Goal: Contribute content: Contribute content

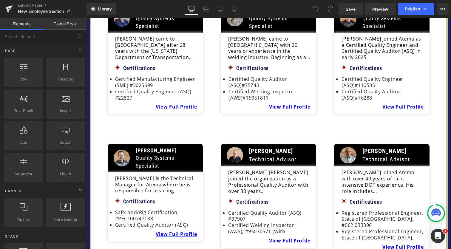
scroll to position [563, 0]
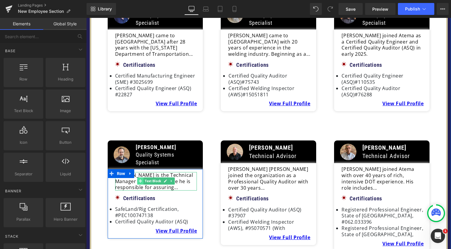
click at [139, 179] on icon at bounding box center [140, 181] width 3 height 4
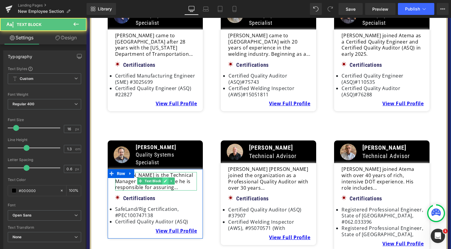
click at [164, 179] on icon at bounding box center [165, 181] width 3 height 4
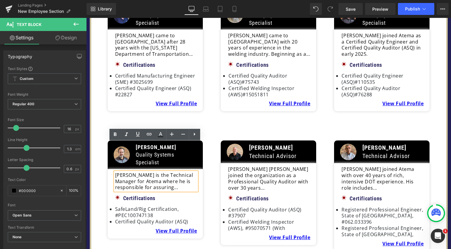
click at [162, 172] on p "[PERSON_NAME] is the Technical Manager for Atema where he is responsible for as…" at bounding box center [156, 181] width 82 height 18
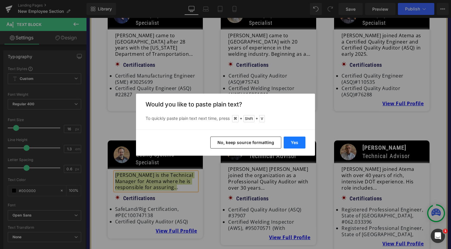
click at [291, 143] on button "Yes" at bounding box center [295, 143] width 22 height 12
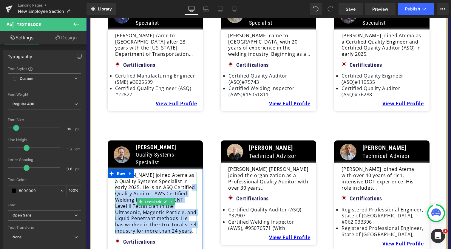
drag, startPoint x: 191, startPoint y: 200, endPoint x: 180, endPoint y: 156, distance: 45.5
click at [180, 172] on p "[PERSON_NAME] joined Atema as a Quality Systems Specialist in early 2025. He is…" at bounding box center [156, 203] width 82 height 62
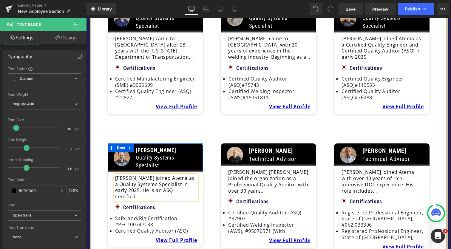
scroll to position [561, 0]
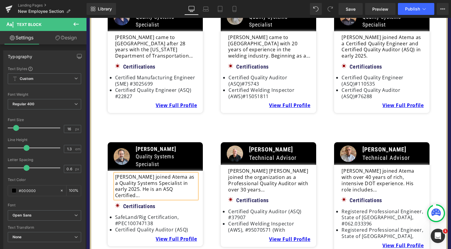
click at [129, 214] on li "SafeLand/Rig Certification, #PEC100747138" at bounding box center [156, 220] width 82 height 13
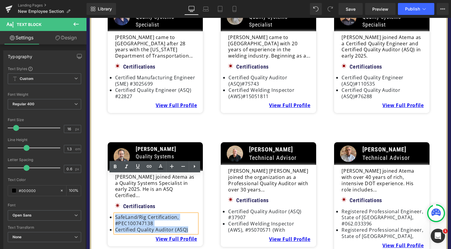
drag, startPoint x: 189, startPoint y: 189, endPoint x: 111, endPoint y: 175, distance: 78.6
click at [112, 175] on div "[PERSON_NAME] joined Atema as a Quality Systems Specialist in early 2025. He is…" at bounding box center [156, 208] width 88 height 68
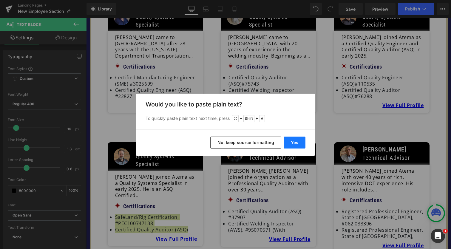
click at [296, 141] on button "Yes" at bounding box center [295, 143] width 22 height 12
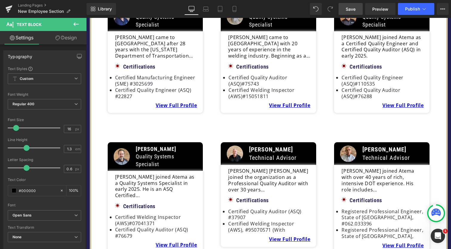
click at [353, 11] on span "Save" at bounding box center [351, 9] width 10 height 6
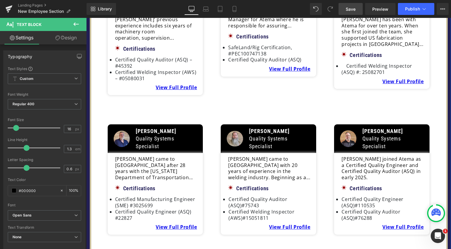
scroll to position [455, 0]
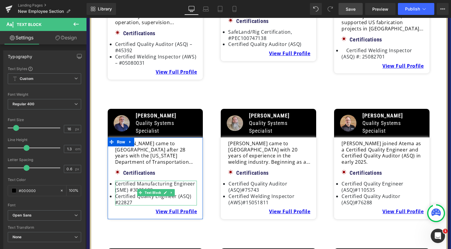
click at [131, 181] on li "Certified Manufacturing Engineer (SME) #3025699" at bounding box center [156, 187] width 82 height 13
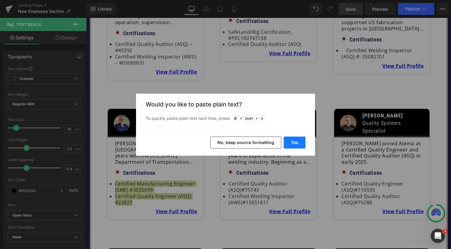
click at [302, 139] on button "Yes" at bounding box center [295, 143] width 22 height 12
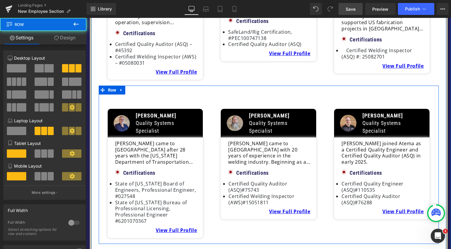
click at [224, 200] on div "Image [PERSON_NAME] Quality Systems Specialist Text Block Row [PERSON_NAME] cam…" at bounding box center [269, 165] width 340 height 158
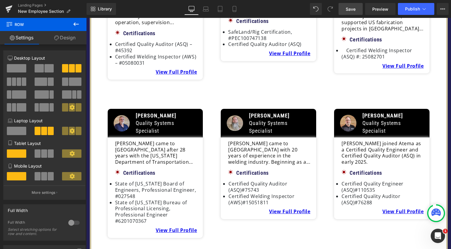
click at [354, 10] on span "Save" at bounding box center [351, 9] width 10 height 6
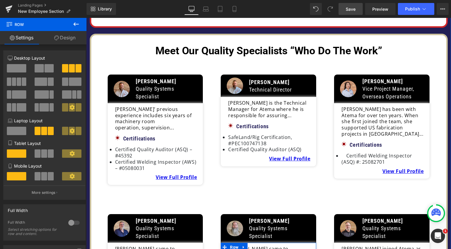
scroll to position [348, 0]
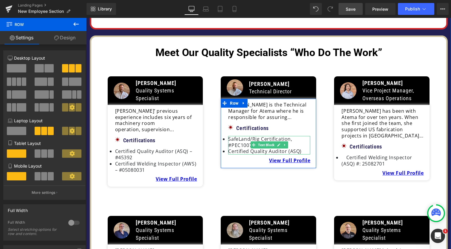
click at [250, 148] on li "Certified Quality Auditor (ASQ)" at bounding box center [269, 151] width 82 height 6
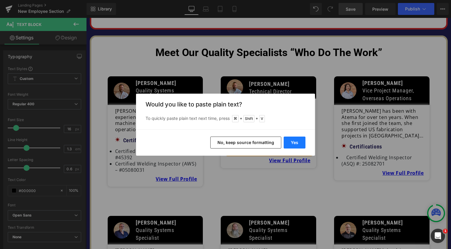
click at [291, 143] on button "Yes" at bounding box center [295, 143] width 22 height 12
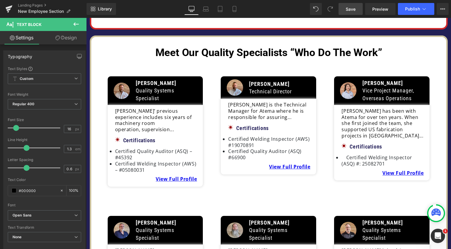
click at [354, 12] on span "Save" at bounding box center [351, 9] width 10 height 6
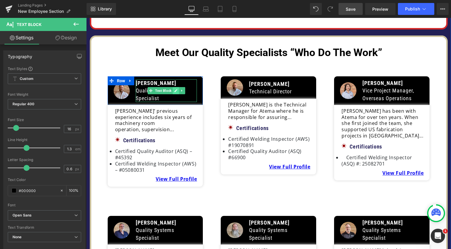
click at [175, 89] on icon at bounding box center [176, 90] width 3 height 3
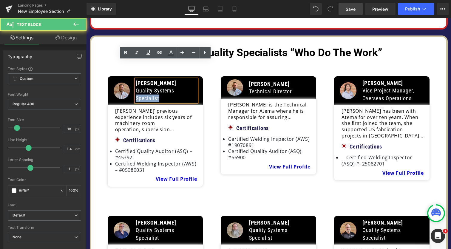
drag, startPoint x: 168, startPoint y: 78, endPoint x: 134, endPoint y: 74, distance: 33.7
click at [136, 79] on div "[PERSON_NAME] Quality Systems Specialist" at bounding box center [166, 90] width 61 height 23
drag, startPoint x: 135, startPoint y: 74, endPoint x: 160, endPoint y: 78, distance: 24.5
click at [160, 87] on p "Quality Systems Specialist" at bounding box center [166, 94] width 61 height 15
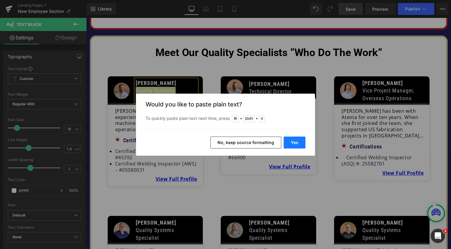
click at [297, 140] on button "Yes" at bounding box center [295, 143] width 22 height 12
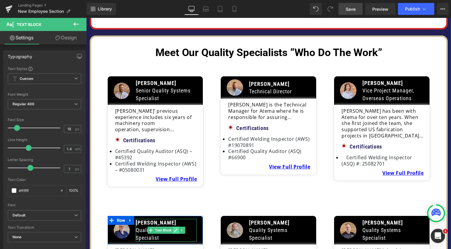
click at [175, 229] on icon at bounding box center [176, 230] width 3 height 3
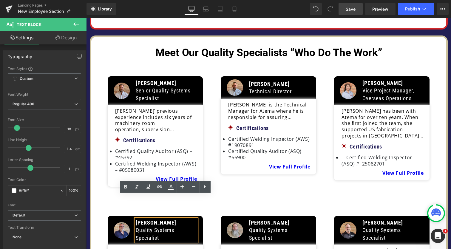
click at [151, 226] on p "Quality Systems Specialist" at bounding box center [166, 233] width 61 height 15
drag, startPoint x: 161, startPoint y: 214, endPoint x: 135, endPoint y: 209, distance: 26.3
click at [136, 226] on p "Quality Systems Specialist" at bounding box center [166, 233] width 61 height 15
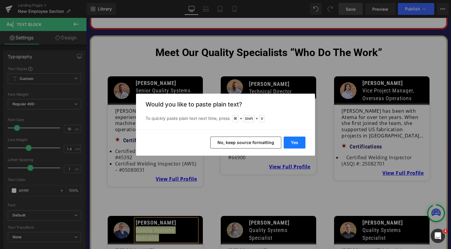
click at [297, 140] on button "Yes" at bounding box center [295, 143] width 22 height 12
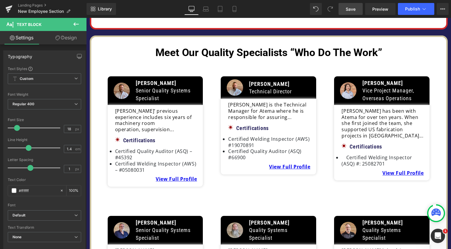
click at [356, 10] on span "Save" at bounding box center [351, 9] width 10 height 6
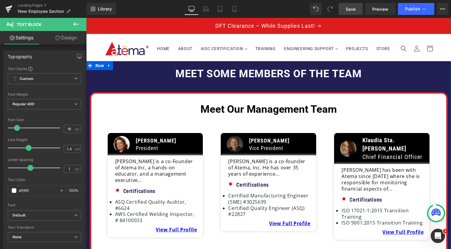
scroll to position [0, 0]
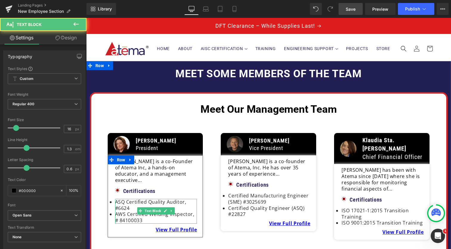
click at [130, 199] on li "ASQ Certified Quality Auditor, #6624" at bounding box center [156, 205] width 82 height 13
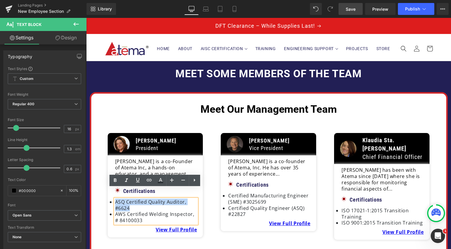
drag, startPoint x: 131, startPoint y: 196, endPoint x: 113, endPoint y: 190, distance: 19.2
click at [115, 199] on div "ASQ Certified Quality Auditor, #6624 AWS Certified Welding Inspector, # 84100033" at bounding box center [156, 211] width 82 height 25
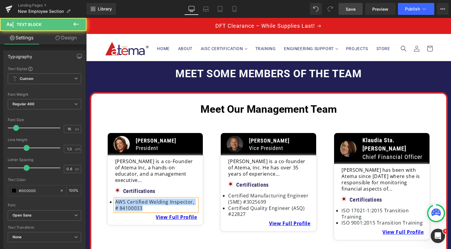
drag, startPoint x: 144, startPoint y: 196, endPoint x: 109, endPoint y: 192, distance: 35.7
click at [115, 199] on li "AWS Certified Welding Inspector, # 84100033" at bounding box center [156, 205] width 82 height 13
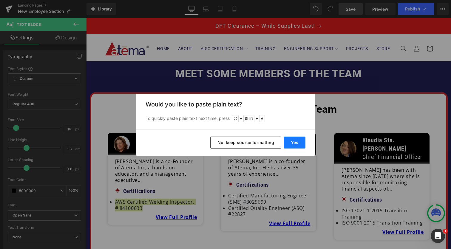
click at [296, 142] on button "Yes" at bounding box center [295, 143] width 22 height 12
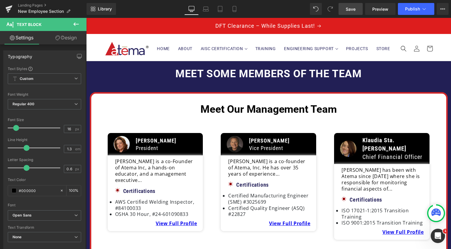
click at [351, 9] on span "Save" at bounding box center [351, 9] width 10 height 6
click at [406, 8] on span "Publish" at bounding box center [412, 9] width 15 height 5
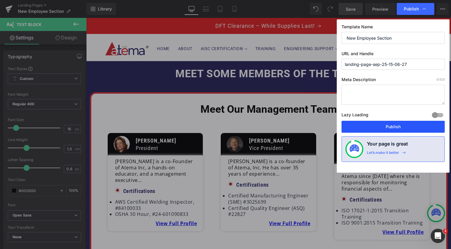
click at [376, 129] on button "Publish" at bounding box center [393, 127] width 103 height 12
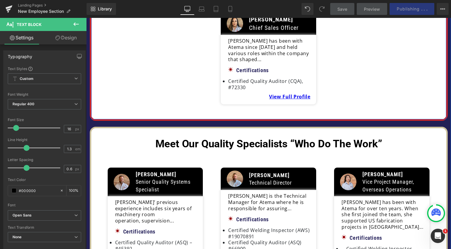
scroll to position [271, 0]
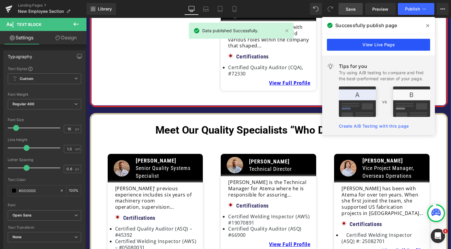
click at [379, 43] on link "View Live Page" at bounding box center [378, 45] width 103 height 12
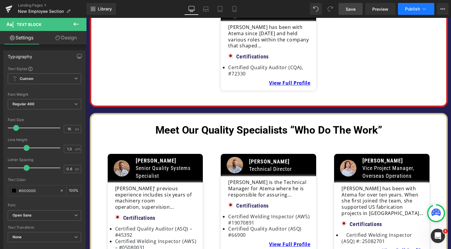
click at [418, 11] on span "Publish" at bounding box center [412, 9] width 15 height 5
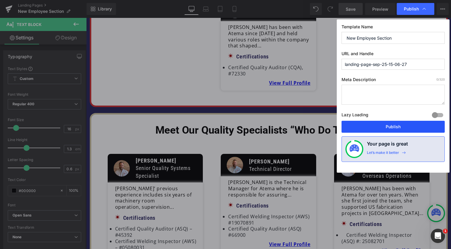
click at [387, 129] on button "Publish" at bounding box center [393, 127] width 103 height 12
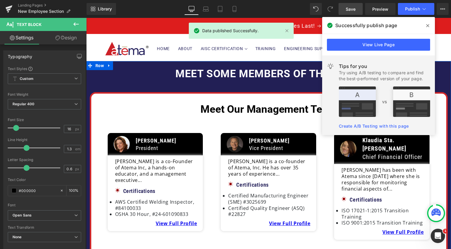
scroll to position [0, 0]
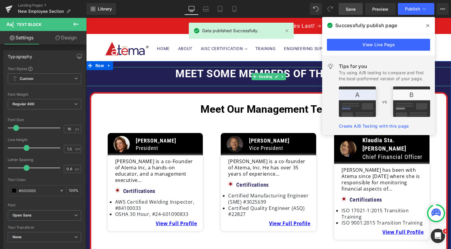
drag, startPoint x: 429, startPoint y: 25, endPoint x: 46, endPoint y: 10, distance: 383.6
click at [429, 25] on icon at bounding box center [427, 25] width 3 height 3
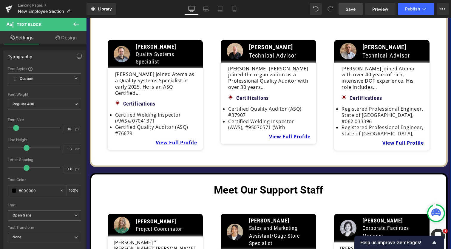
scroll to position [737, 0]
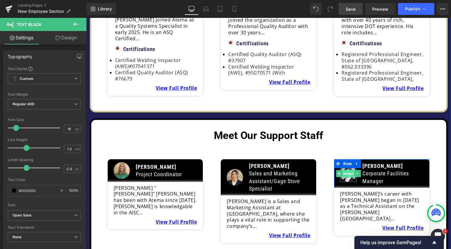
click at [346, 170] on span "Image" at bounding box center [348, 173] width 12 height 7
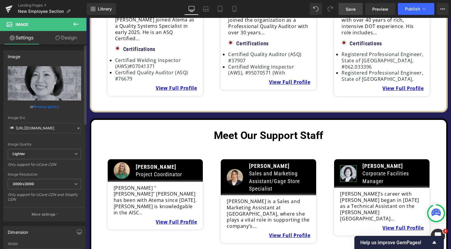
click at [49, 106] on link "Browse gallery" at bounding box center [46, 106] width 25 height 10
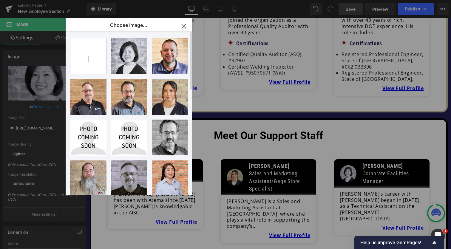
click at [93, 59] on input "file" at bounding box center [88, 56] width 36 height 36
type input "C:\fakepath\Untitled design-22.png"
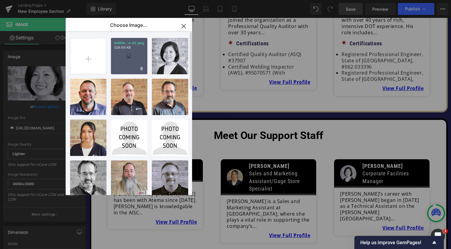
click at [137, 68] on div "Untitle...n-22.png 328.66 KB" at bounding box center [129, 56] width 36 height 36
type input "[URL][DOMAIN_NAME]"
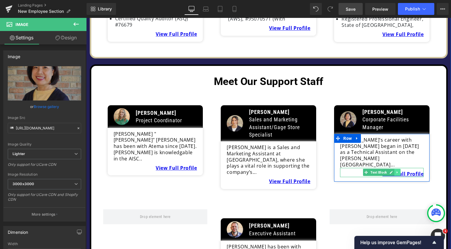
scroll to position [792, 0]
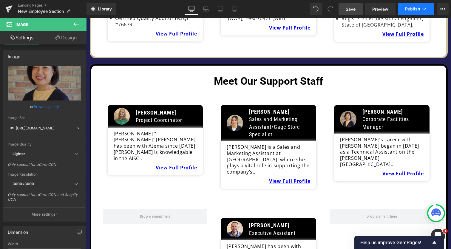
click at [411, 12] on button "Publish" at bounding box center [416, 9] width 36 height 12
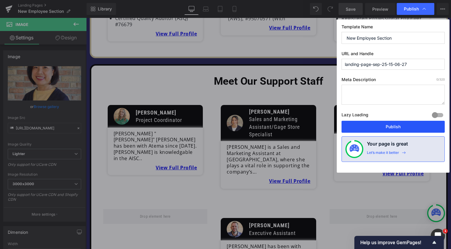
click at [394, 125] on button "Publish" at bounding box center [393, 127] width 103 height 12
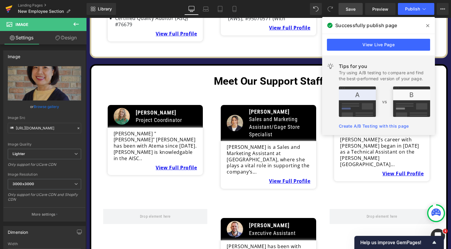
click at [11, 7] on icon at bounding box center [9, 7] width 7 height 4
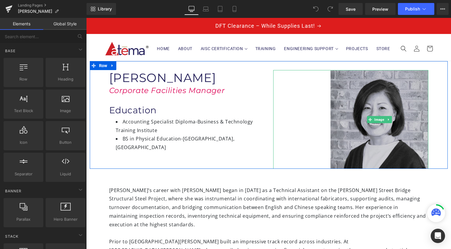
click at [380, 128] on img at bounding box center [380, 119] width 98 height 98
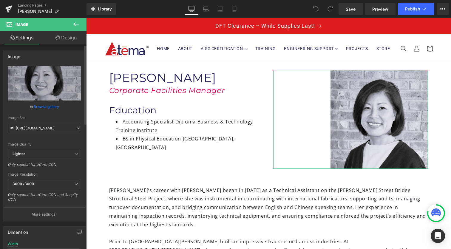
click at [50, 106] on link "Browse gallery" at bounding box center [46, 106] width 25 height 10
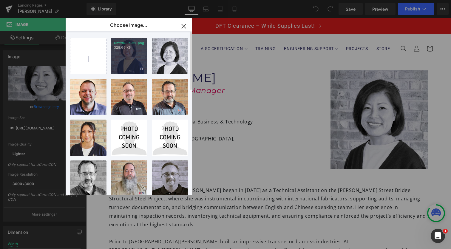
click at [127, 64] on div "Untitle...n-22.png 328.66 KB" at bounding box center [129, 56] width 36 height 36
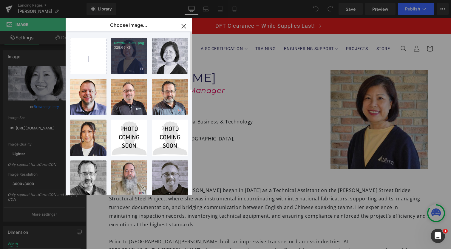
type input "[URL][DOMAIN_NAME]"
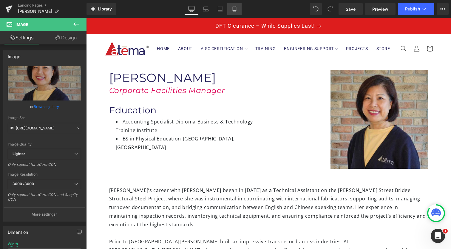
click at [234, 8] on icon at bounding box center [235, 9] width 6 height 6
type input "50"
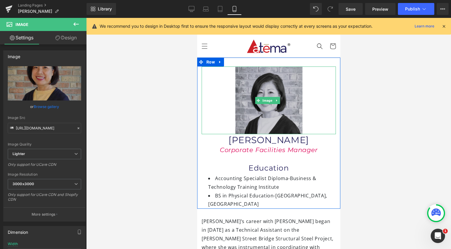
click at [277, 123] on img at bounding box center [268, 101] width 67 height 68
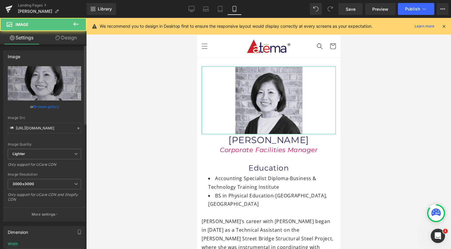
click at [50, 106] on link "Browse gallery" at bounding box center [46, 106] width 25 height 10
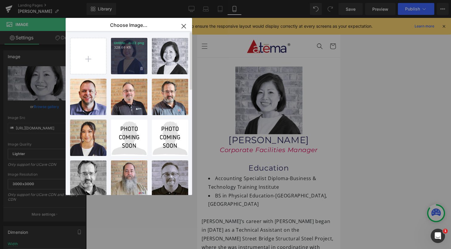
click at [128, 61] on div "Untitle...n-22.png 328.66 KB" at bounding box center [129, 56] width 36 height 36
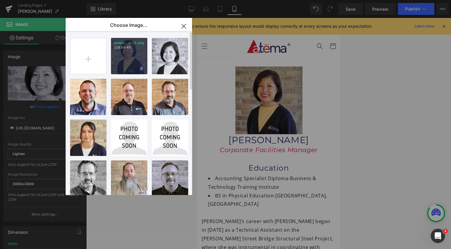
type input "[URL][DOMAIN_NAME]"
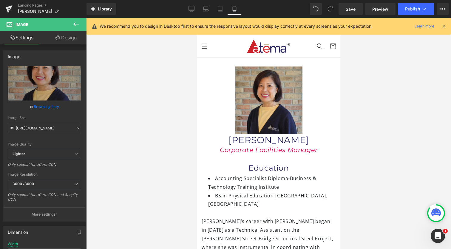
click at [349, 2] on div "Library Mobile Desktop Laptop Tablet Mobile Save Preview Publish Scheduled View…" at bounding box center [269, 9] width 365 height 18
click at [351, 11] on span "Save" at bounding box center [351, 9] width 10 height 6
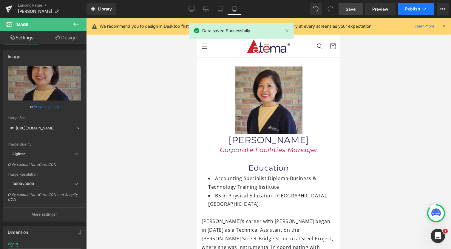
click at [413, 9] on span "Publish" at bounding box center [412, 9] width 15 height 5
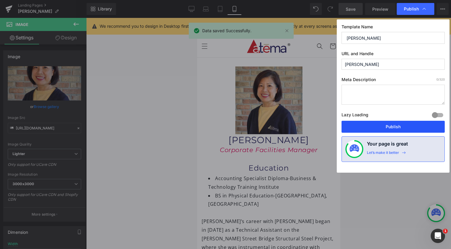
click at [392, 128] on button "Publish" at bounding box center [393, 127] width 103 height 12
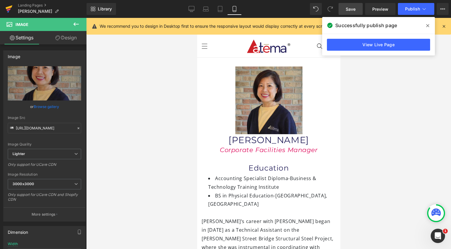
click at [10, 9] on icon at bounding box center [9, 9] width 4 height 3
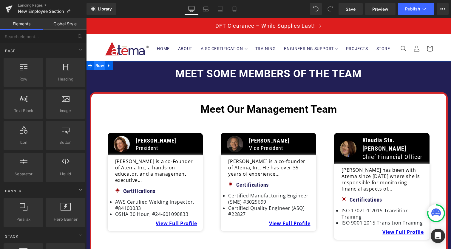
click at [96, 66] on span "Row" at bounding box center [99, 65] width 11 height 9
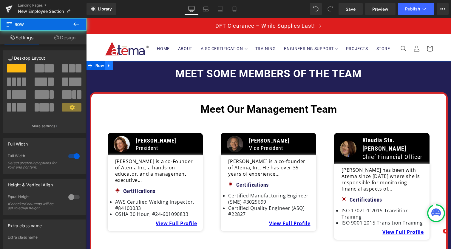
click at [108, 66] on icon at bounding box center [108, 65] width 1 height 3
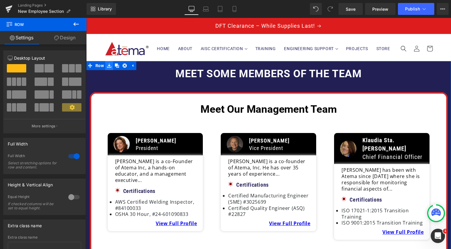
click at [108, 68] on icon at bounding box center [109, 66] width 4 height 4
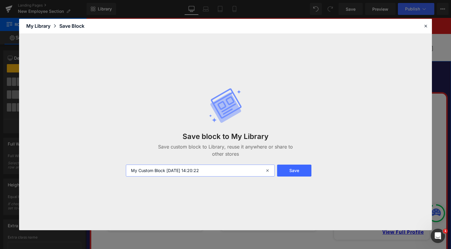
drag, startPoint x: 217, startPoint y: 172, endPoint x: 94, endPoint y: 168, distance: 123.3
click at [94, 168] on div "Save block to My Library Save custom block to Library, reuse it anywhere or sha…" at bounding box center [225, 132] width 413 height 197
type input "New Employee Section"
click at [291, 168] on button "Save" at bounding box center [294, 171] width 34 height 12
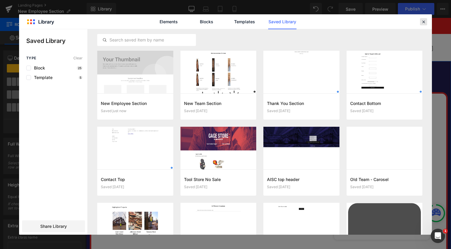
click at [423, 21] on icon at bounding box center [423, 21] width 5 height 5
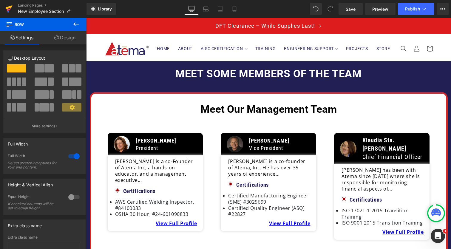
click at [5, 6] on icon at bounding box center [8, 8] width 7 height 15
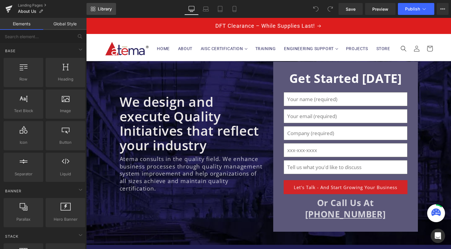
click at [106, 10] on span "Library" at bounding box center [105, 8] width 14 height 5
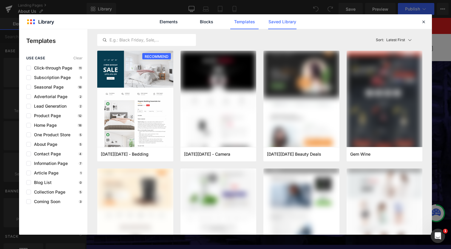
click at [288, 22] on link "Saved Library" at bounding box center [282, 21] width 28 height 15
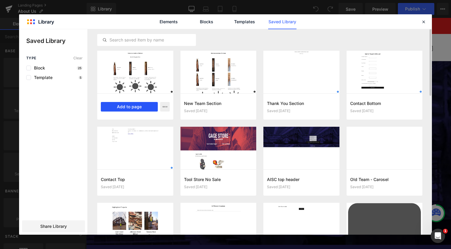
click at [135, 105] on button "Add to page" at bounding box center [129, 107] width 57 height 10
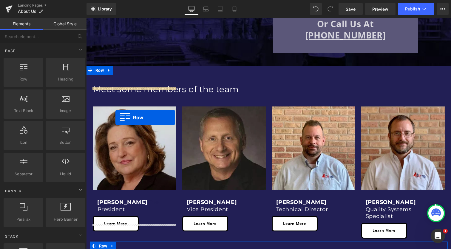
scroll to position [165, 0]
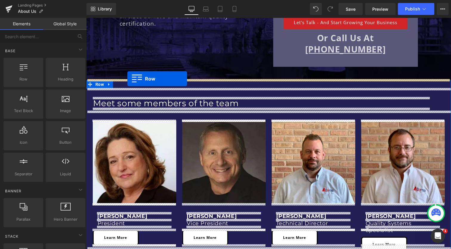
drag, startPoint x: 90, startPoint y: 50, endPoint x: 127, endPoint y: 79, distance: 46.8
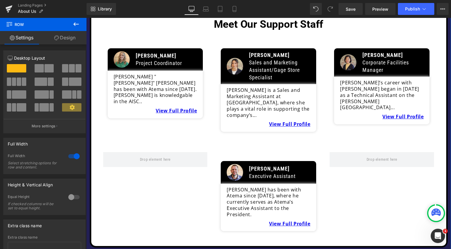
scroll to position [1110, 0]
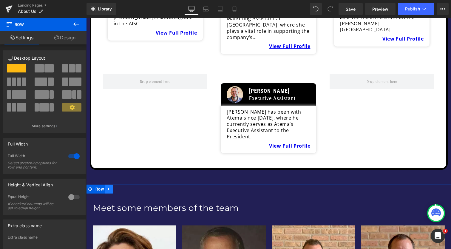
click at [108, 185] on link at bounding box center [109, 189] width 8 height 9
click at [109, 187] on icon at bounding box center [109, 189] width 4 height 4
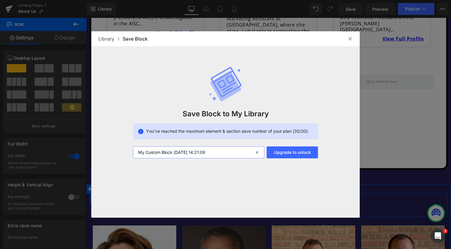
drag, startPoint x: 226, startPoint y: 152, endPoint x: 116, endPoint y: 149, distance: 110.7
click at [116, 149] on div "Save Block to My Library You’ve reached the maximum element & section save numb…" at bounding box center [225, 102] width 269 height 112
type input "OLD Team Section"
click at [349, 40] on img at bounding box center [350, 38] width 5 height 5
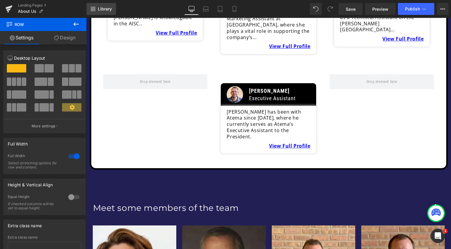
click at [100, 7] on span "Library" at bounding box center [105, 8] width 14 height 5
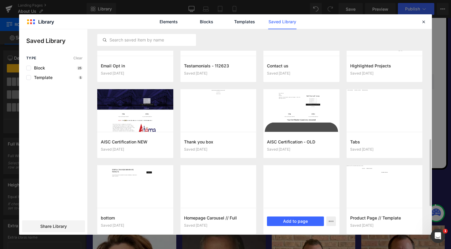
scroll to position [341, 0]
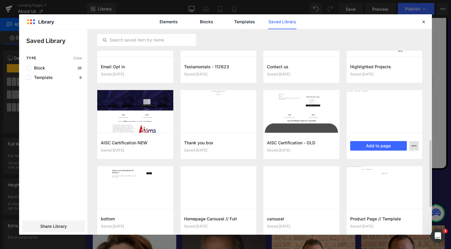
click at [416, 148] on icon "button" at bounding box center [414, 146] width 5 height 5
click at [331, 102] on div at bounding box center [225, 132] width 413 height 206
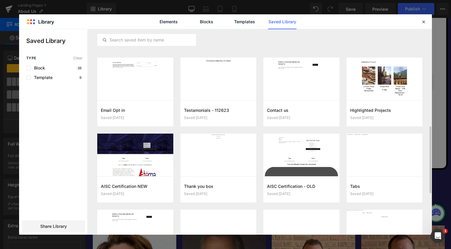
scroll to position [295, 0]
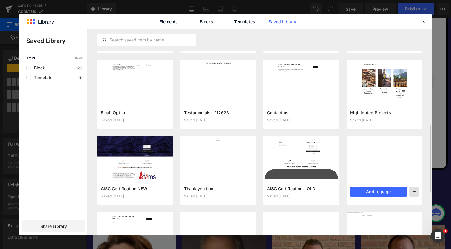
click at [418, 191] on button "button" at bounding box center [414, 192] width 10 height 10
click at [374, 218] on p "Delete" at bounding box center [369, 217] width 13 height 5
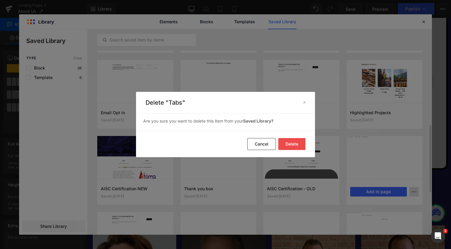
click at [288, 145] on button "Delete" at bounding box center [291, 144] width 27 height 12
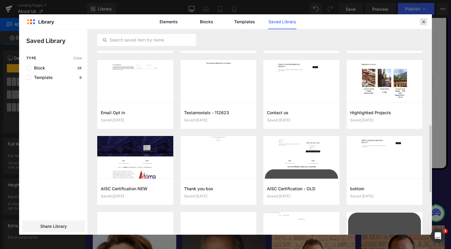
click at [424, 21] on icon at bounding box center [423, 21] width 5 height 5
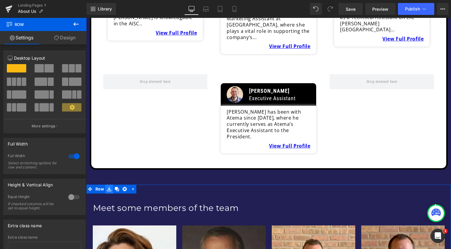
click at [109, 187] on icon at bounding box center [109, 189] width 4 height 4
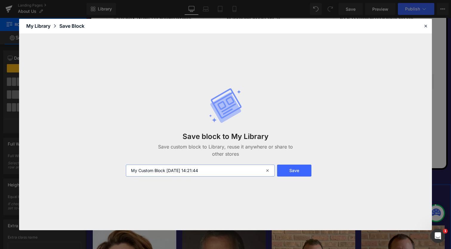
drag, startPoint x: 221, startPoint y: 171, endPoint x: 83, endPoint y: 167, distance: 137.6
click at [83, 167] on div "Save block to My Library Save custom block to Library, reuse it anywhere or sha…" at bounding box center [225, 132] width 413 height 197
type input "Old Employee Section"
click at [291, 167] on button "Save" at bounding box center [294, 171] width 34 height 12
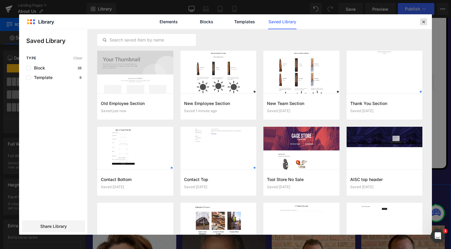
click at [425, 21] on icon at bounding box center [423, 21] width 5 height 5
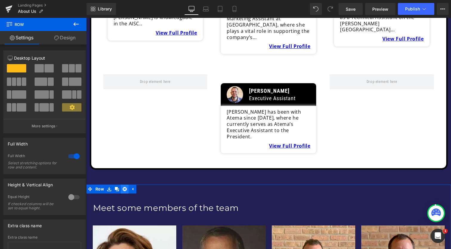
click at [124, 187] on icon at bounding box center [125, 189] width 4 height 4
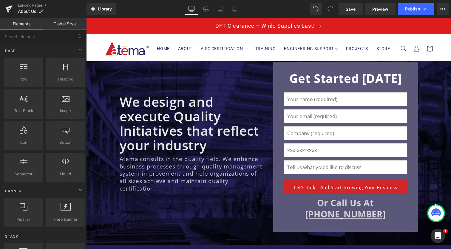
scroll to position [0, 0]
click at [417, 9] on span "Publish" at bounding box center [412, 9] width 15 height 5
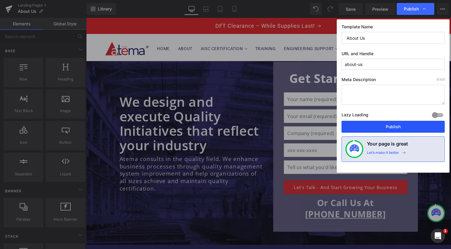
click at [385, 128] on button "Publish" at bounding box center [393, 127] width 103 height 12
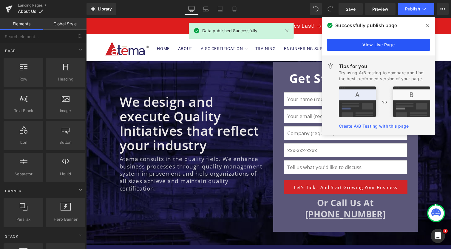
click at [365, 46] on link "View Live Page" at bounding box center [378, 45] width 103 height 12
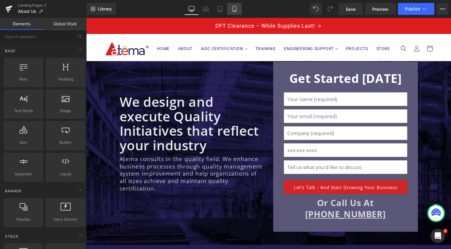
click at [233, 6] on icon at bounding box center [235, 9] width 6 height 6
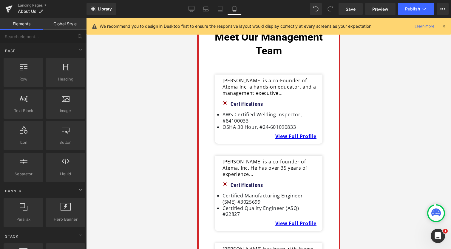
scroll to position [367, 0]
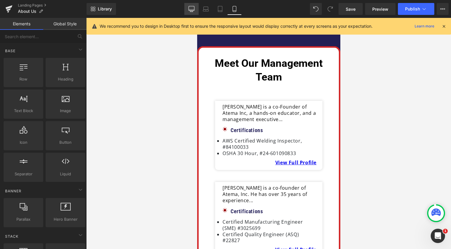
click at [196, 9] on link "Desktop" at bounding box center [191, 9] width 14 height 12
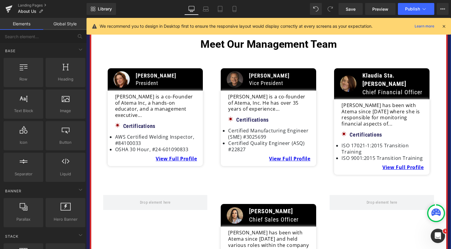
scroll to position [146, 0]
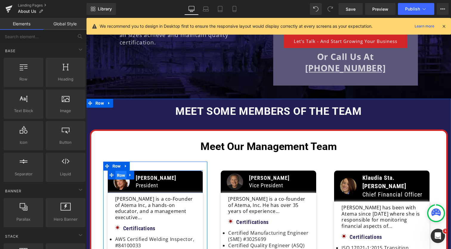
click at [120, 175] on span "Row" at bounding box center [120, 175] width 11 height 9
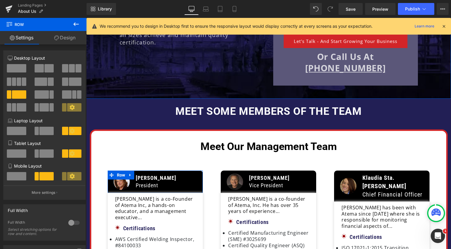
click at [75, 38] on link "Design" at bounding box center [64, 37] width 43 height 13
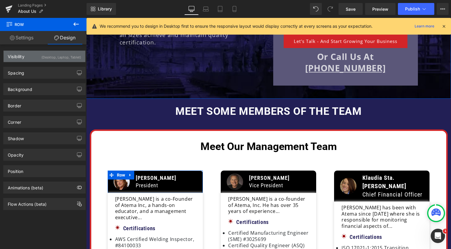
click at [55, 56] on div "(Desktop, Laptop, Tablet)" at bounding box center [61, 56] width 40 height 10
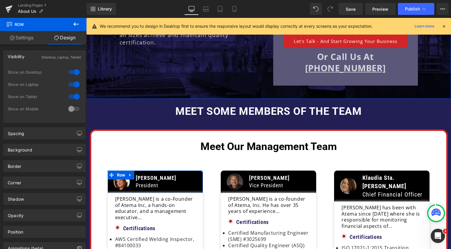
click at [75, 108] on div at bounding box center [74, 109] width 14 height 10
click at [236, 10] on icon at bounding box center [235, 9] width 6 height 6
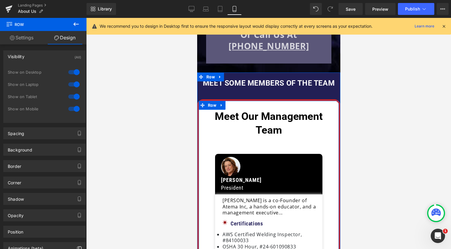
scroll to position [315, 0]
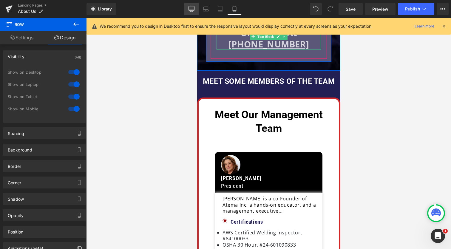
click at [190, 9] on icon at bounding box center [192, 9] width 6 height 6
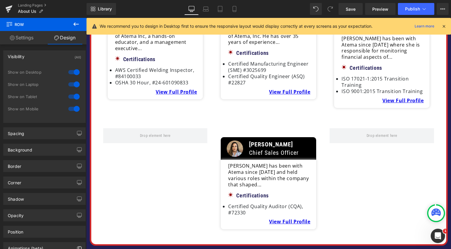
scroll to position [166, 0]
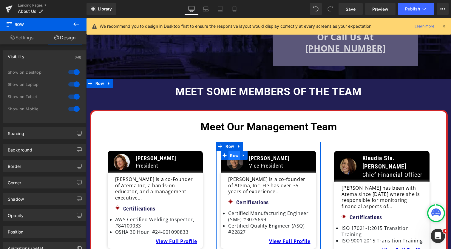
click at [232, 155] on span "Row" at bounding box center [234, 155] width 11 height 9
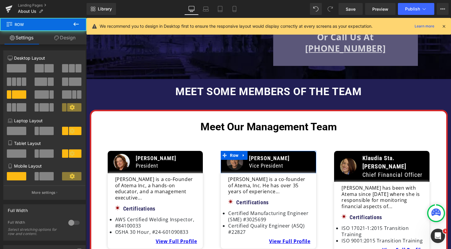
click at [67, 38] on link "Design" at bounding box center [64, 37] width 43 height 13
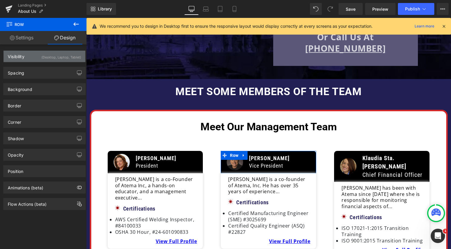
click at [67, 56] on div "(Desktop, Laptop, Tablet)" at bounding box center [61, 56] width 40 height 10
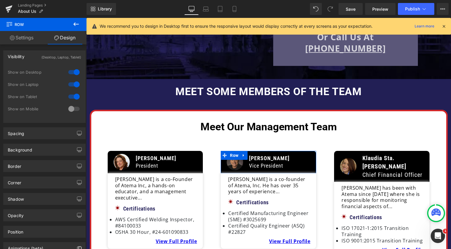
click at [75, 111] on div at bounding box center [74, 109] width 14 height 10
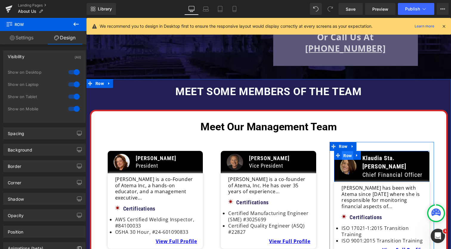
click at [348, 153] on span "Row" at bounding box center [347, 155] width 11 height 9
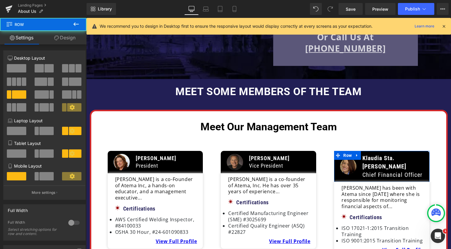
click at [64, 39] on link "Design" at bounding box center [64, 37] width 43 height 13
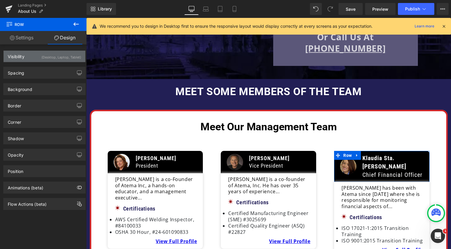
click at [65, 58] on div "(Desktop, Laptop, Tablet)" at bounding box center [61, 56] width 40 height 10
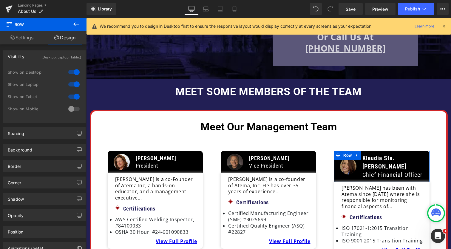
click at [76, 108] on div at bounding box center [74, 109] width 14 height 10
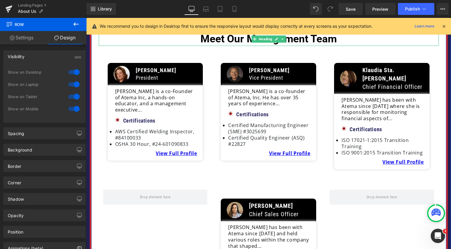
scroll to position [263, 0]
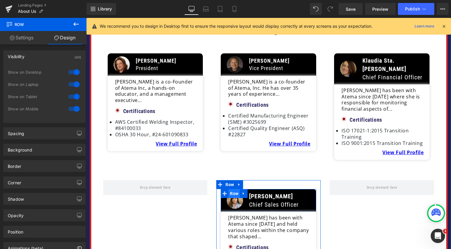
click at [231, 189] on span "Row" at bounding box center [234, 193] width 11 height 9
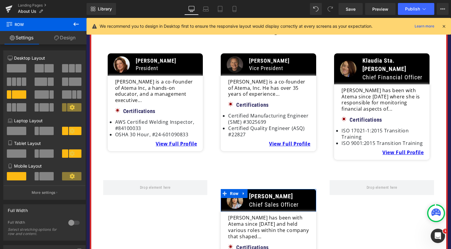
click at [70, 40] on link "Design" at bounding box center [64, 37] width 43 height 13
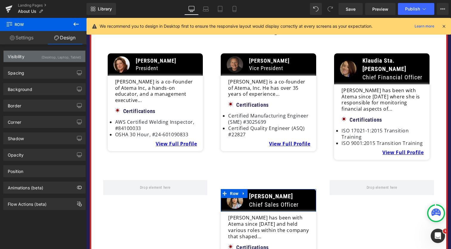
click at [58, 59] on div "(Desktop, Laptop, Tablet)" at bounding box center [61, 56] width 40 height 10
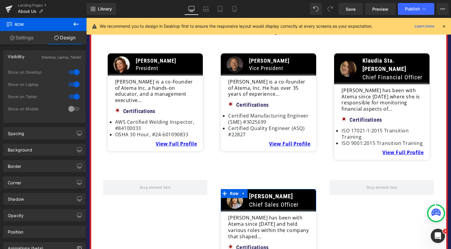
click at [75, 109] on div at bounding box center [74, 109] width 14 height 10
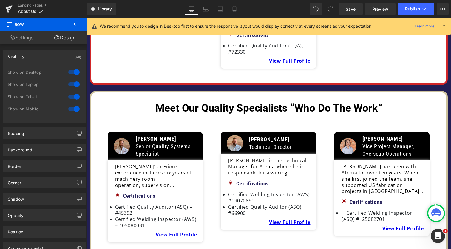
scroll to position [492, 0]
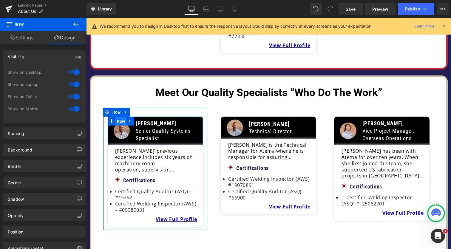
click at [115, 117] on span "Row" at bounding box center [120, 121] width 11 height 9
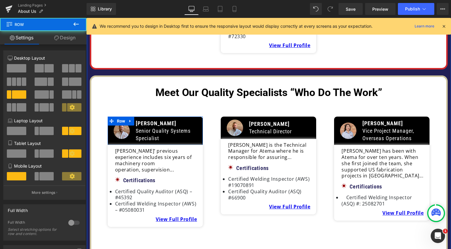
click at [77, 36] on link "Design" at bounding box center [64, 37] width 43 height 13
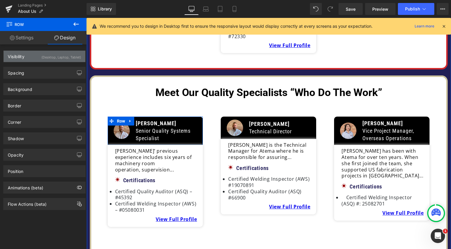
click at [73, 58] on div "(Desktop, Laptop, Tablet)" at bounding box center [61, 56] width 40 height 10
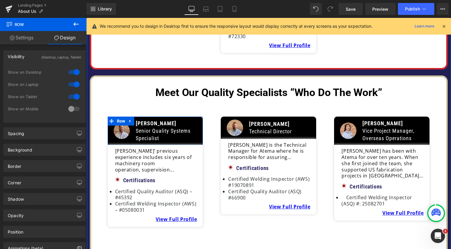
click at [76, 107] on div at bounding box center [74, 109] width 14 height 10
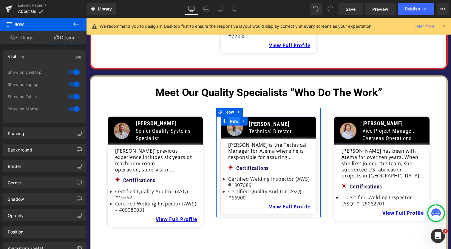
click at [232, 117] on span "Row" at bounding box center [234, 121] width 11 height 9
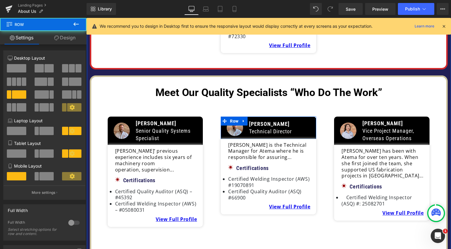
click at [77, 42] on link "Design" at bounding box center [64, 37] width 43 height 13
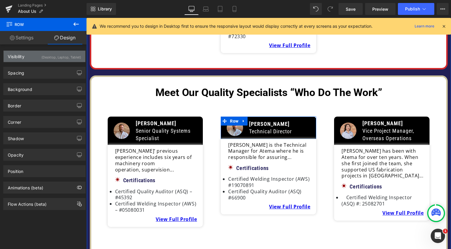
click at [65, 60] on div "(Desktop, Laptop, Tablet)" at bounding box center [61, 56] width 40 height 10
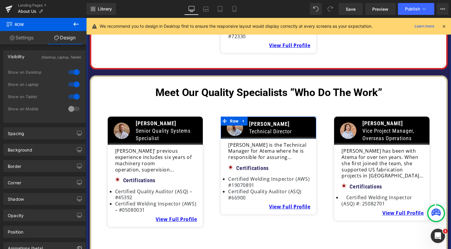
click at [74, 108] on div at bounding box center [74, 109] width 14 height 10
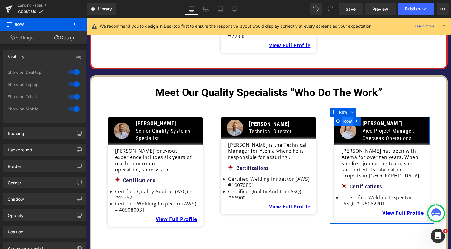
click at [343, 117] on span "Row" at bounding box center [347, 121] width 11 height 9
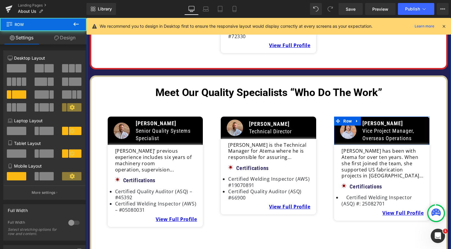
click at [73, 40] on link "Design" at bounding box center [64, 37] width 43 height 13
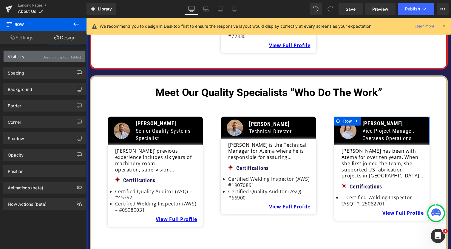
click at [70, 61] on div "Visibility (Desktop, Laptop, Tablet)" at bounding box center [45, 56] width 82 height 11
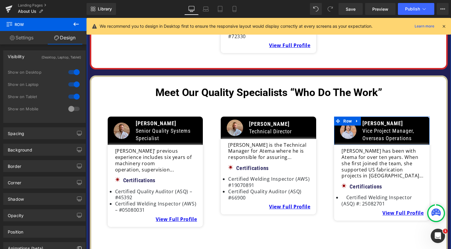
click at [77, 107] on div at bounding box center [74, 109] width 14 height 10
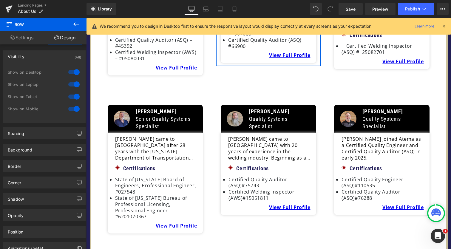
scroll to position [648, 0]
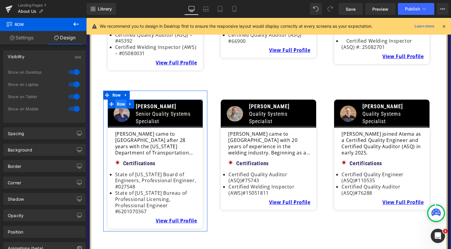
click at [117, 100] on span "Row" at bounding box center [120, 104] width 11 height 9
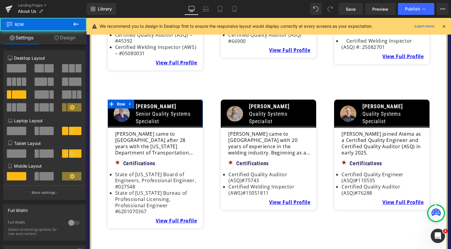
click at [69, 41] on link "Design" at bounding box center [64, 37] width 43 height 13
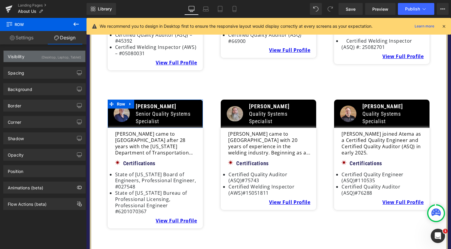
click at [67, 60] on div "(Desktop, Laptop, Tablet)" at bounding box center [61, 56] width 40 height 10
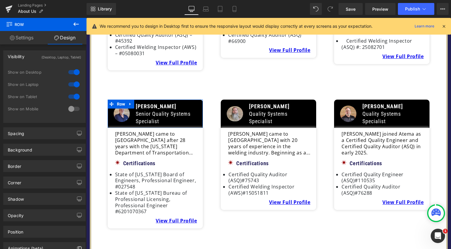
click at [76, 107] on div at bounding box center [74, 109] width 14 height 10
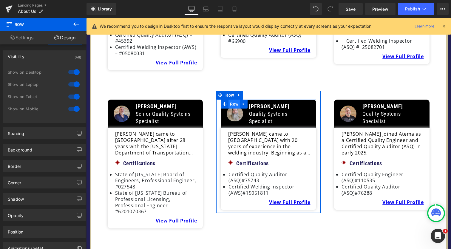
click at [234, 100] on span "Row" at bounding box center [234, 104] width 11 height 9
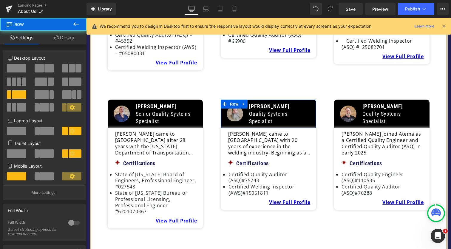
click at [69, 41] on link "Design" at bounding box center [64, 37] width 43 height 13
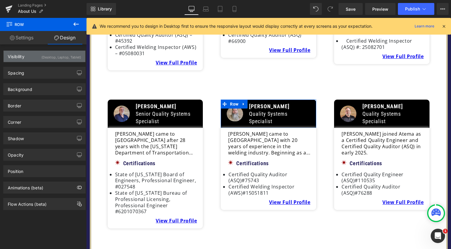
click at [65, 54] on div "(Desktop, Laptop, Tablet)" at bounding box center [61, 56] width 40 height 10
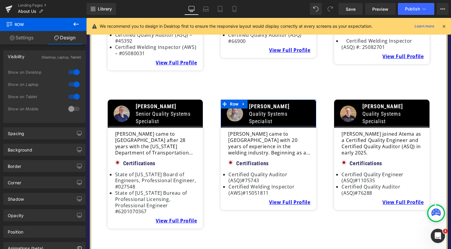
click at [74, 109] on div at bounding box center [74, 109] width 14 height 10
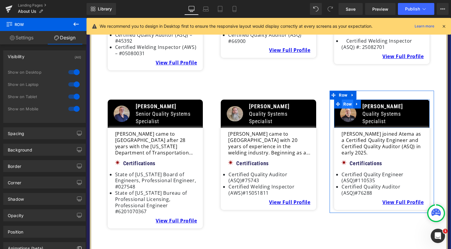
click at [344, 100] on span "Row" at bounding box center [347, 104] width 11 height 9
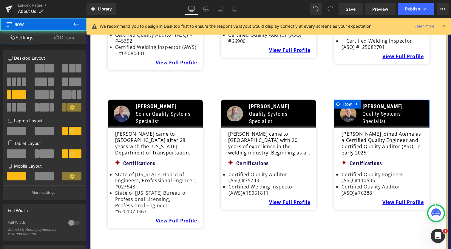
click at [65, 42] on link "Design" at bounding box center [64, 37] width 43 height 13
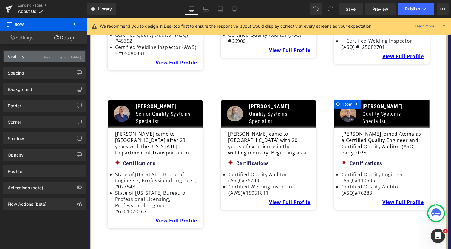
click at [67, 60] on div "(Desktop, Laptop, Tablet)" at bounding box center [61, 56] width 40 height 10
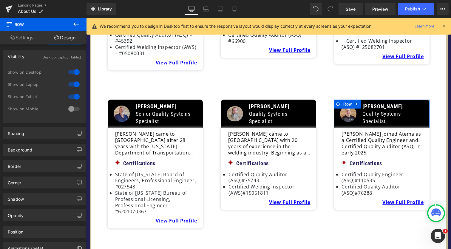
click at [75, 109] on div at bounding box center [74, 109] width 14 height 10
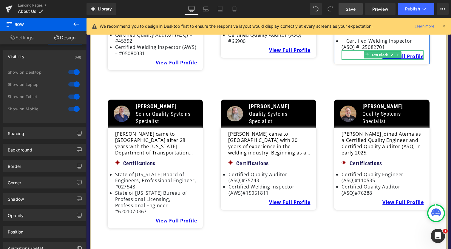
click at [354, 10] on span "Save" at bounding box center [351, 9] width 10 height 6
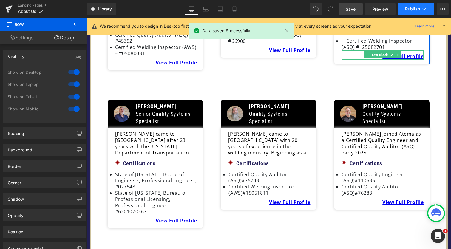
click at [422, 12] on button "Publish" at bounding box center [416, 9] width 36 height 12
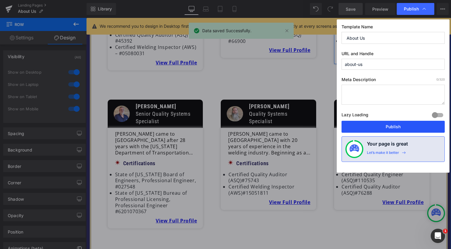
click at [408, 126] on button "Publish" at bounding box center [393, 127] width 103 height 12
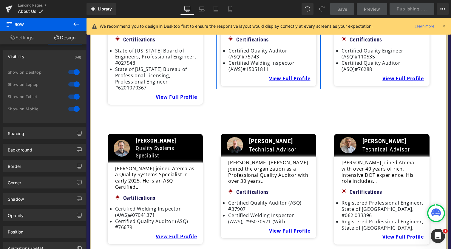
scroll to position [784, 0]
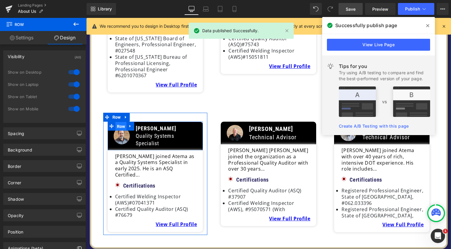
click at [120, 122] on span "Row" at bounding box center [120, 126] width 11 height 9
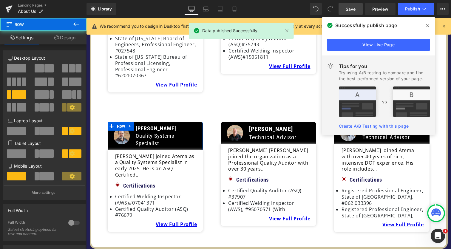
click at [75, 37] on link "Design" at bounding box center [64, 37] width 43 height 13
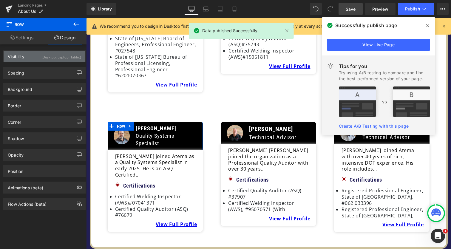
click at [64, 61] on div "Visibility (Desktop, Laptop, Tablet)" at bounding box center [45, 56] width 82 height 11
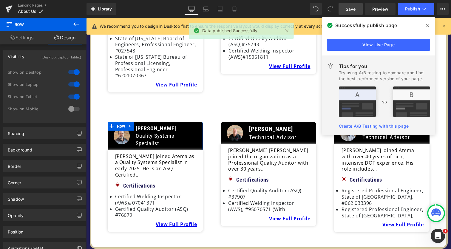
click at [75, 107] on div at bounding box center [74, 109] width 14 height 10
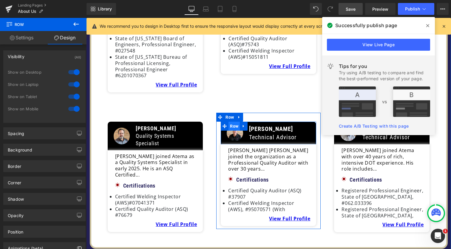
click at [232, 122] on span "Row" at bounding box center [234, 126] width 11 height 9
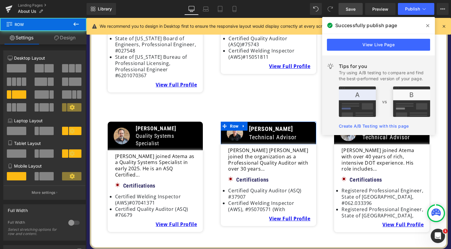
click at [70, 36] on link "Design" at bounding box center [64, 37] width 43 height 13
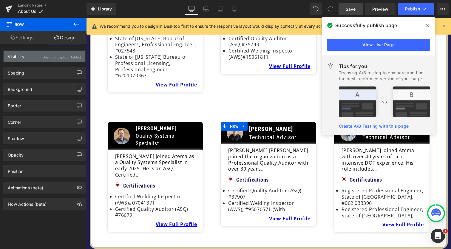
click at [69, 58] on div "(Desktop, Laptop, Tablet)" at bounding box center [61, 56] width 40 height 10
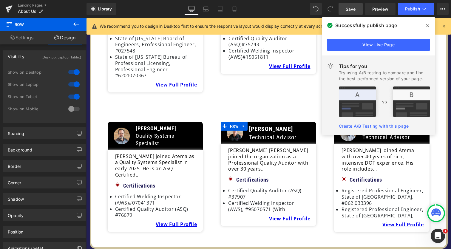
click at [76, 110] on div at bounding box center [74, 109] width 14 height 10
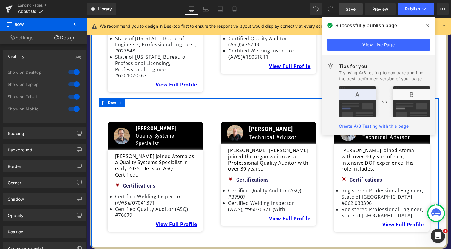
click at [427, 25] on icon at bounding box center [427, 25] width 3 height 3
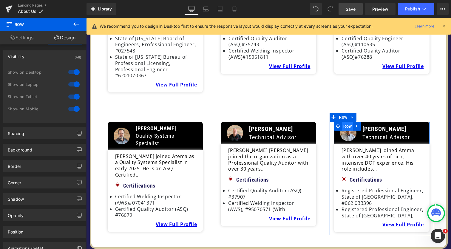
click at [342, 122] on span "Row" at bounding box center [347, 126] width 11 height 9
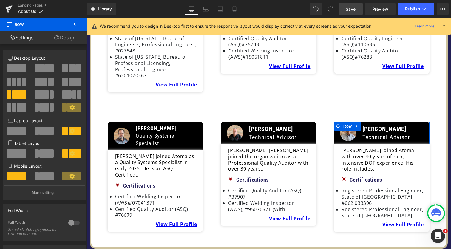
click at [74, 38] on link "Design" at bounding box center [64, 37] width 43 height 13
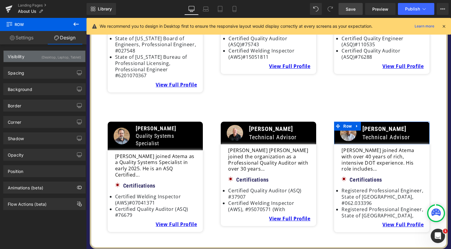
click at [65, 59] on div "(Desktop, Laptop, Tablet)" at bounding box center [61, 56] width 40 height 10
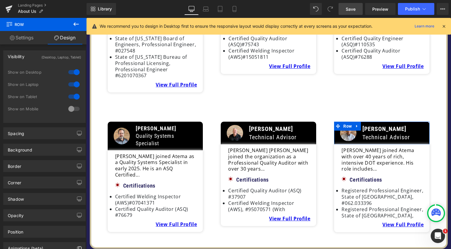
click at [73, 107] on div at bounding box center [74, 109] width 14 height 10
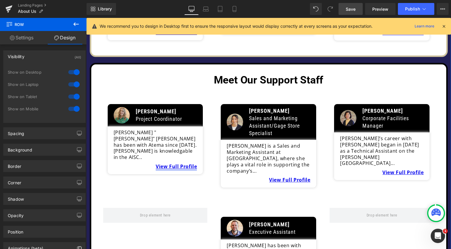
scroll to position [964, 0]
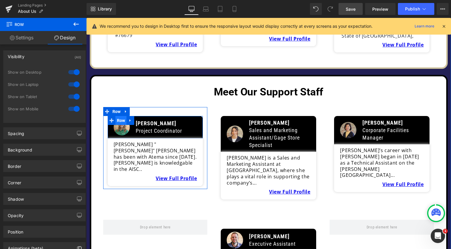
click at [115, 116] on span "Row" at bounding box center [120, 120] width 11 height 9
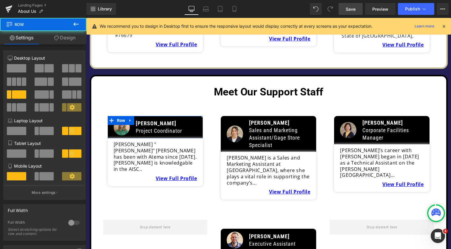
click at [70, 38] on link "Design" at bounding box center [64, 37] width 43 height 13
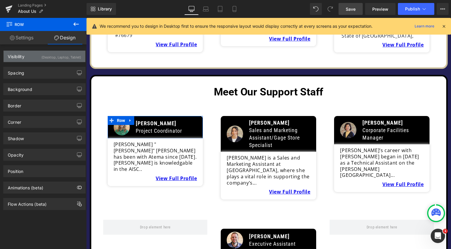
click at [70, 58] on div "(Desktop, Laptop, Tablet)" at bounding box center [61, 56] width 40 height 10
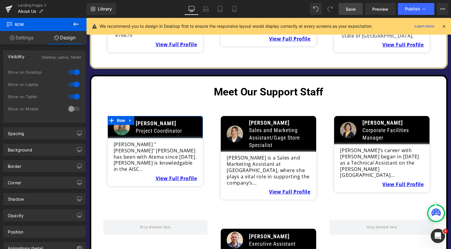
click at [75, 107] on div at bounding box center [74, 109] width 14 height 10
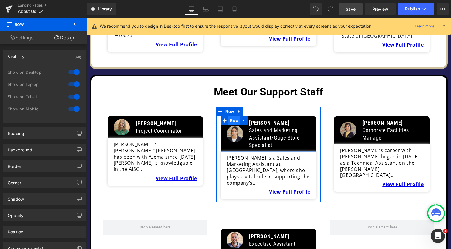
click at [234, 116] on span "Row" at bounding box center [234, 120] width 11 height 9
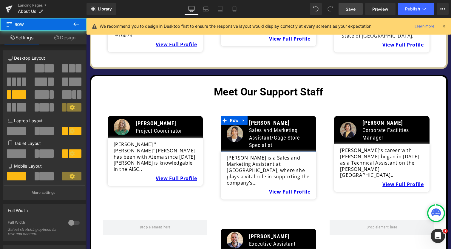
click at [72, 38] on link "Design" at bounding box center [64, 37] width 43 height 13
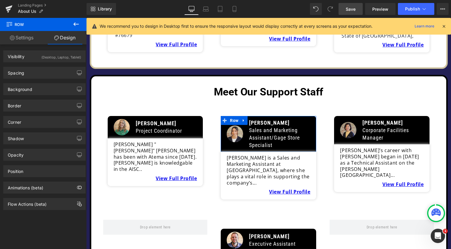
click at [65, 62] on div "Spacing Margin 0 auto 0 auto Padding 10 10 10 10 Setup Global Style" at bounding box center [44, 70] width 89 height 16
click at [64, 57] on div "(Desktop, Laptop, Tablet)" at bounding box center [61, 56] width 40 height 10
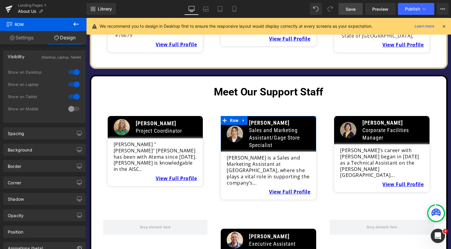
click at [75, 109] on div at bounding box center [74, 109] width 14 height 10
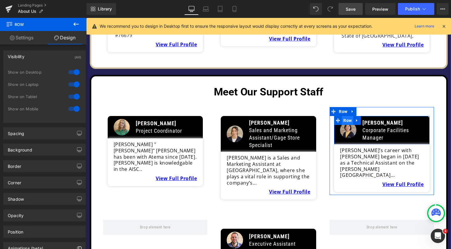
click at [343, 116] on span "Row" at bounding box center [347, 120] width 11 height 9
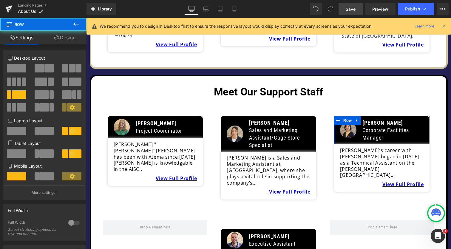
click at [80, 42] on link "Design" at bounding box center [64, 37] width 43 height 13
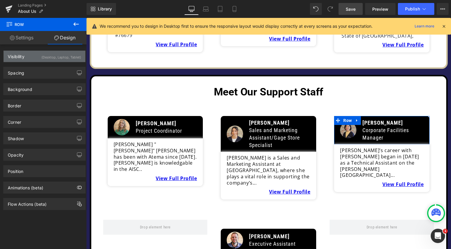
click at [67, 57] on div "(Desktop, Laptop, Tablet)" at bounding box center [61, 56] width 40 height 10
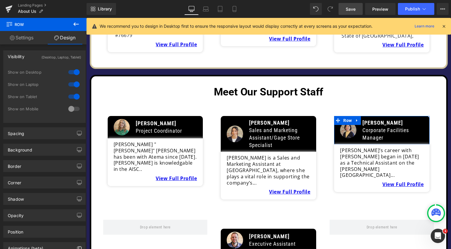
click at [74, 110] on div at bounding box center [74, 109] width 14 height 10
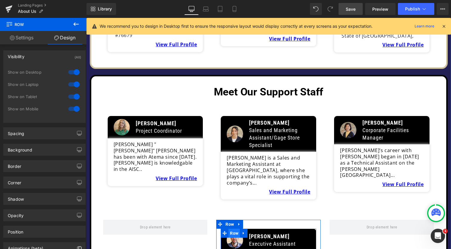
click at [232, 229] on span "Row" at bounding box center [234, 233] width 11 height 9
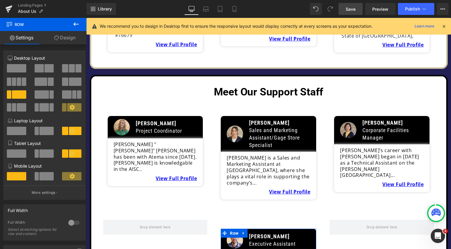
click at [71, 41] on link "Design" at bounding box center [64, 37] width 43 height 13
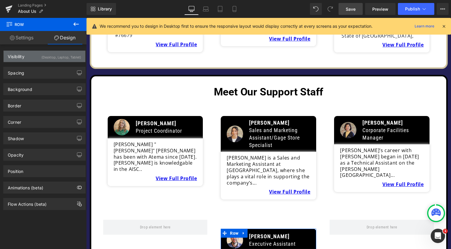
click at [71, 52] on div "(Desktop, Laptop, Tablet)" at bounding box center [61, 56] width 40 height 10
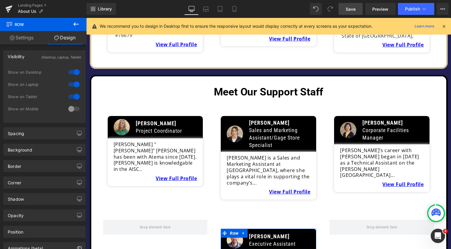
click at [75, 106] on div at bounding box center [74, 109] width 14 height 10
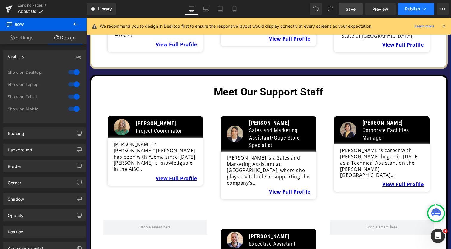
click at [418, 10] on span "Publish" at bounding box center [412, 9] width 15 height 5
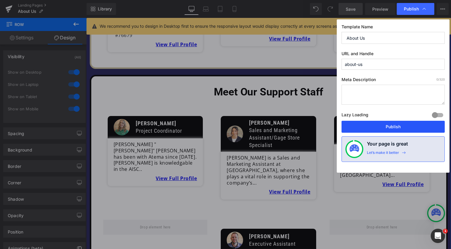
click at [392, 124] on button "Publish" at bounding box center [393, 127] width 103 height 12
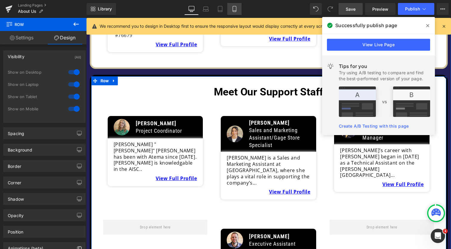
click at [236, 11] on icon at bounding box center [234, 11] width 3 height 0
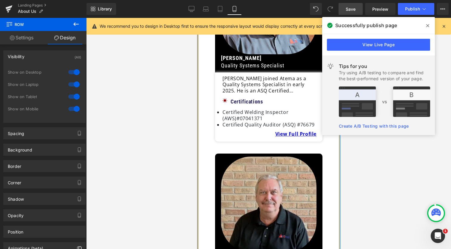
scroll to position [2578, 0]
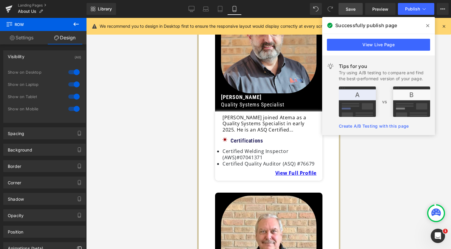
click at [429, 27] on icon at bounding box center [427, 25] width 3 height 3
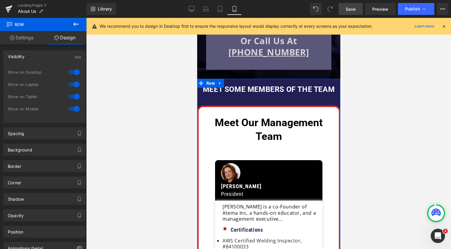
scroll to position [294, 0]
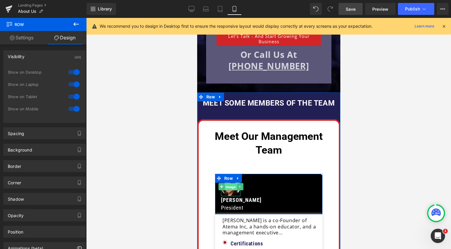
click at [229, 186] on span "Image" at bounding box center [230, 186] width 12 height 7
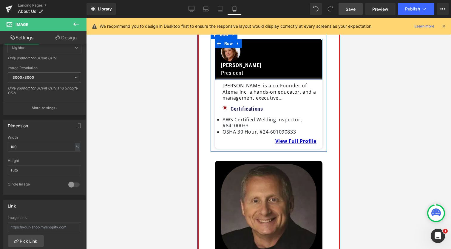
scroll to position [439, 0]
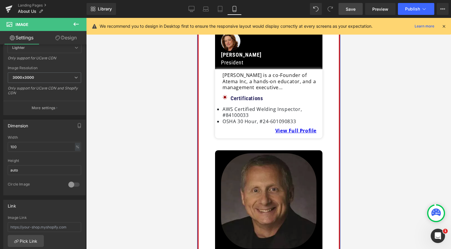
click at [253, 182] on img at bounding box center [268, 200] width 95 height 95
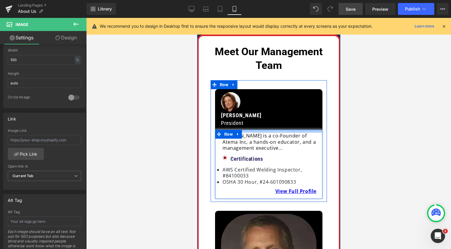
scroll to position [360, 0]
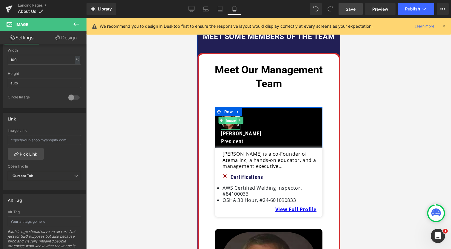
click at [230, 121] on span "Image" at bounding box center [230, 120] width 12 height 7
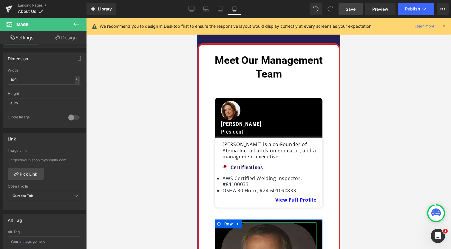
scroll to position [367, 0]
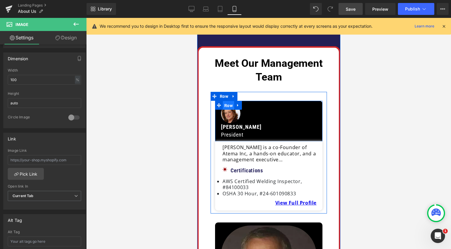
click at [231, 105] on span "Row" at bounding box center [228, 105] width 11 height 9
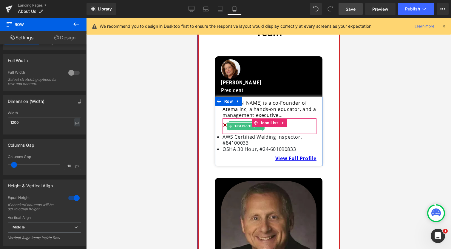
scroll to position [422, 0]
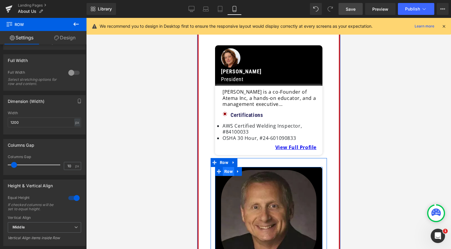
click at [223, 167] on span "Row" at bounding box center [228, 171] width 11 height 9
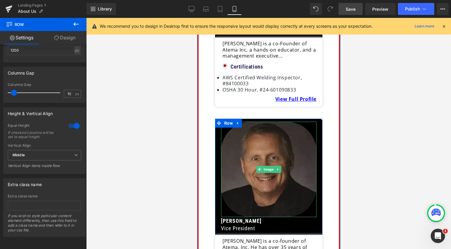
scroll to position [471, 0]
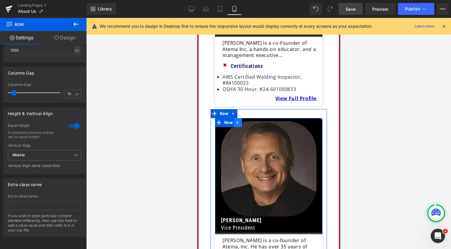
click at [237, 120] on icon at bounding box center [238, 122] width 4 height 4
click at [245, 121] on icon at bounding box center [245, 123] width 4 height 4
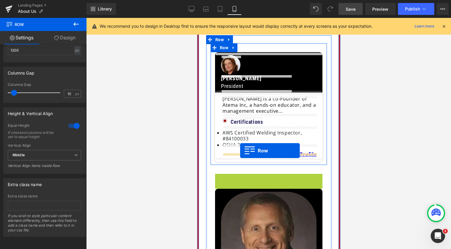
scroll to position [412, 0]
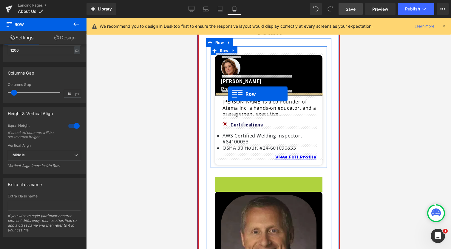
drag, startPoint x: 218, startPoint y: 122, endPoint x: 228, endPoint y: 94, distance: 29.9
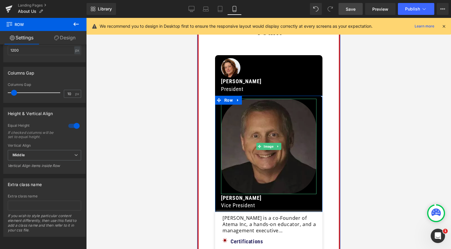
click at [280, 120] on img at bounding box center [268, 146] width 95 height 95
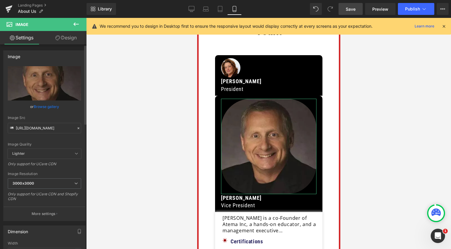
click at [49, 107] on link "Browse gallery" at bounding box center [46, 106] width 25 height 10
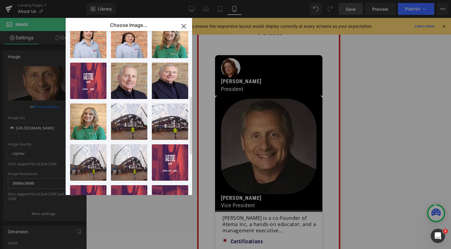
scroll to position [165, 0]
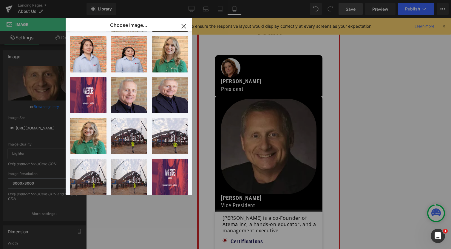
click at [185, 27] on icon "button" at bounding box center [184, 26] width 4 height 4
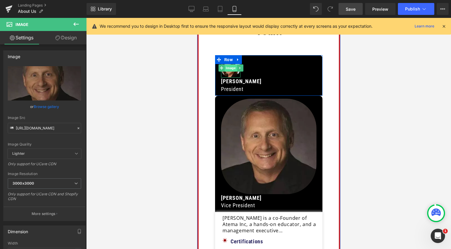
click at [228, 67] on span "Image" at bounding box center [230, 67] width 12 height 7
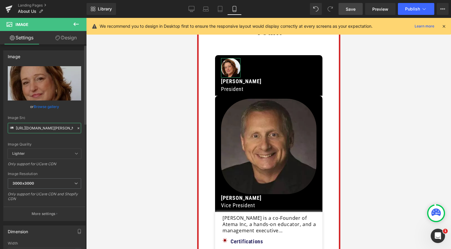
click at [51, 132] on input "https://cdn.shopify.com/s/files/1/0734/1444/3316/files/Petroski-1-335x335_jpg_3…" at bounding box center [44, 128] width 73 height 10
click at [51, 130] on input "https://cdn.shopify.com/s/files/1/0734/1444/3316/files/Petroski-1-335x335_jpg_3…" at bounding box center [44, 128] width 73 height 10
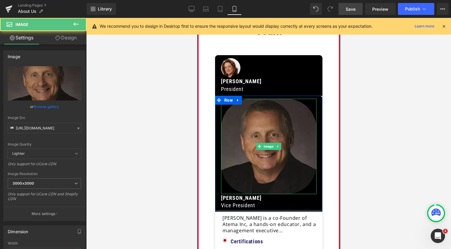
click at [264, 165] on img at bounding box center [268, 146] width 95 height 95
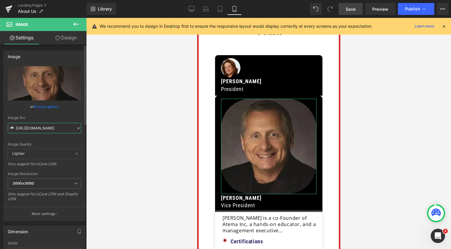
click at [36, 129] on input "https://cdn.shopify.com/s/files/1/0734/1444/3316/files/team-2_jpg_3000x3000.web…" at bounding box center [44, 128] width 73 height 10
type input "https://cdn.shopify.com/s/files/1/0734/1444/3316/files/Petroski-1-335x335_jpg_3…"
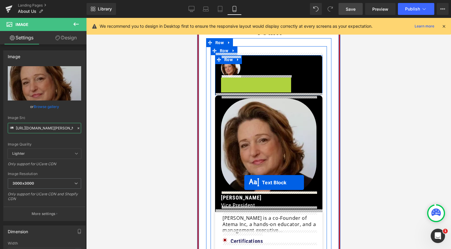
drag, startPoint x: 251, startPoint y: 81, endPoint x: 244, endPoint y: 183, distance: 102.3
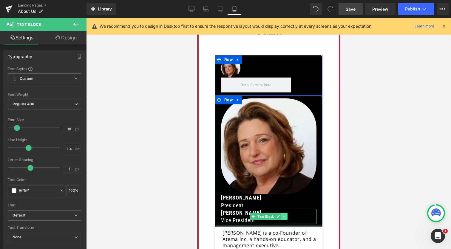
click at [283, 215] on icon at bounding box center [284, 217] width 3 height 4
click at [286, 215] on icon at bounding box center [287, 216] width 3 height 3
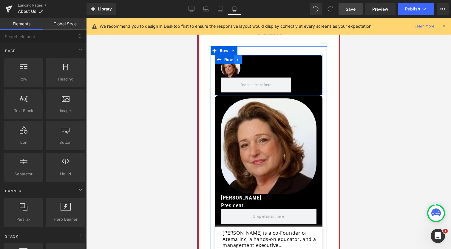
click at [237, 59] on icon at bounding box center [238, 60] width 4 height 4
click at [252, 59] on icon at bounding box center [253, 60] width 4 height 4
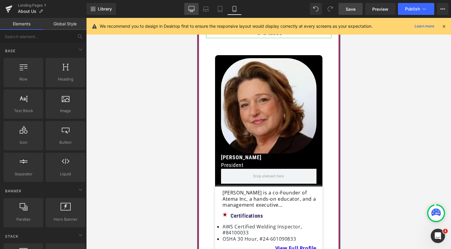
click at [192, 6] on icon at bounding box center [192, 8] width 6 height 4
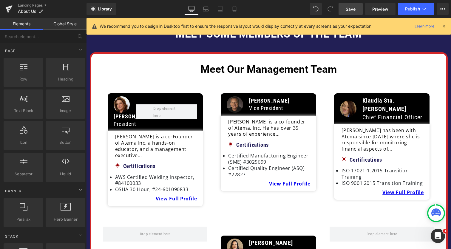
scroll to position [220, 0]
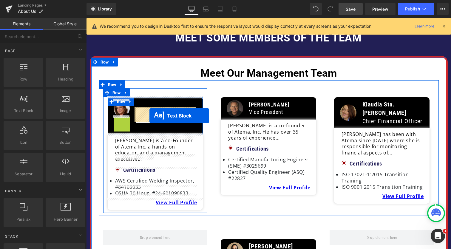
drag, startPoint x: 111, startPoint y: 126, endPoint x: 149, endPoint y: 115, distance: 39.1
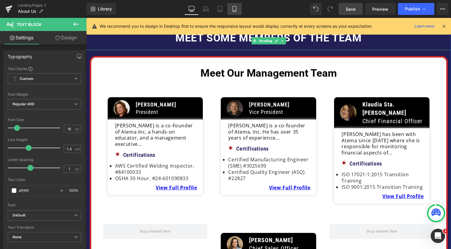
click at [235, 8] on icon at bounding box center [235, 9] width 6 height 6
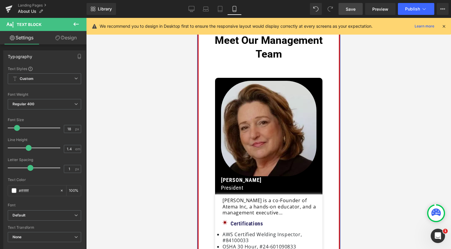
scroll to position [388, 0]
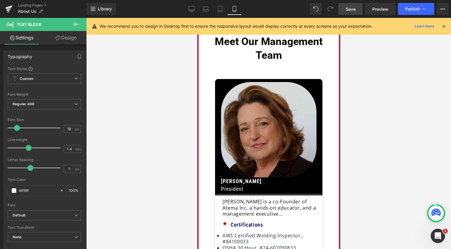
click at [269, 128] on div "Image" at bounding box center [268, 129] width 95 height 95
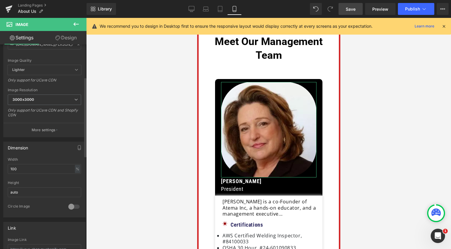
scroll to position [85, 0]
drag, startPoint x: 27, startPoint y: 167, endPoint x: 11, endPoint y: 167, distance: 15.5
click at [11, 167] on input "100" at bounding box center [44, 168] width 73 height 10
type input "80"
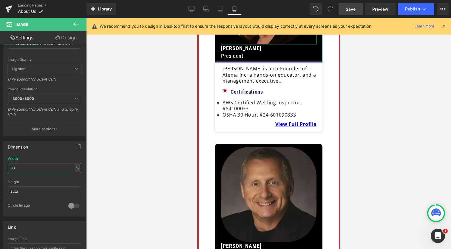
scroll to position [517, 0]
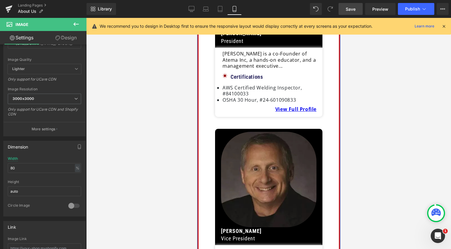
click at [271, 168] on img at bounding box center [268, 179] width 95 height 95
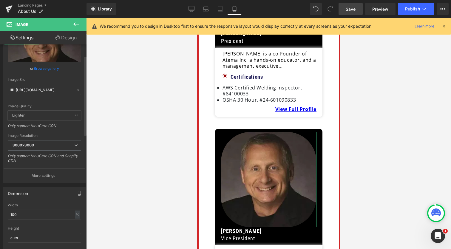
scroll to position [53, 0]
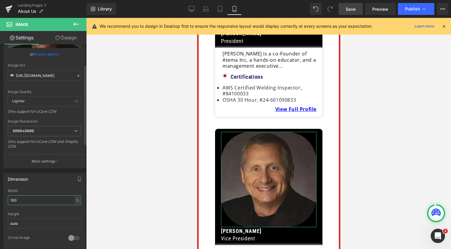
drag, startPoint x: 27, startPoint y: 200, endPoint x: 1, endPoint y: 200, distance: 26.0
click at [1, 200] on div "Dimension 100% Width 100 % % px auto Height auto 0 Circle Image" at bounding box center [44, 209] width 89 height 80
type input "80"
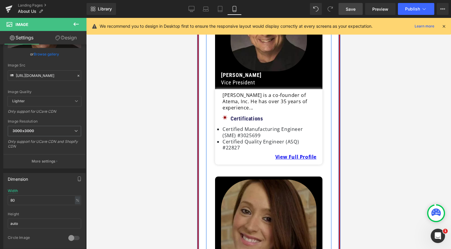
click at [277, 210] on img at bounding box center [268, 227] width 95 height 95
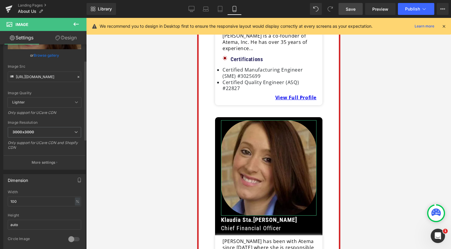
scroll to position [62, 0]
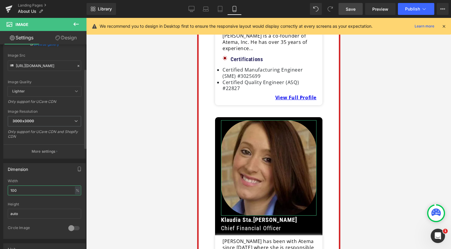
drag, startPoint x: 31, startPoint y: 192, endPoint x: 2, endPoint y: 192, distance: 28.3
click at [2, 192] on div "Dimension 100% Width 100 % % px auto Height auto 0 Circle Image" at bounding box center [44, 199] width 89 height 80
type input "80"
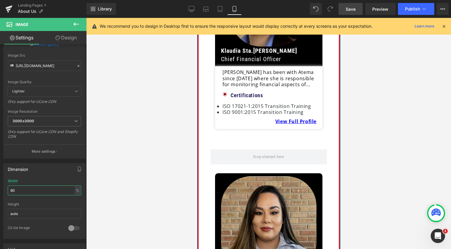
scroll to position [865, 0]
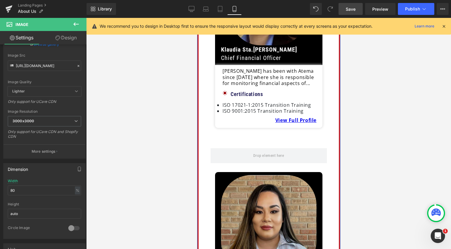
click at [270, 199] on img at bounding box center [268, 223] width 95 height 96
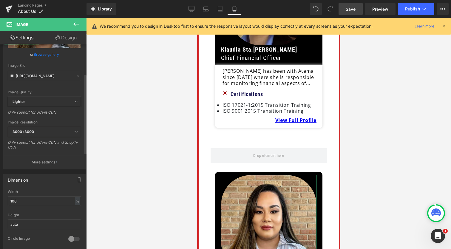
scroll to position [76, 0]
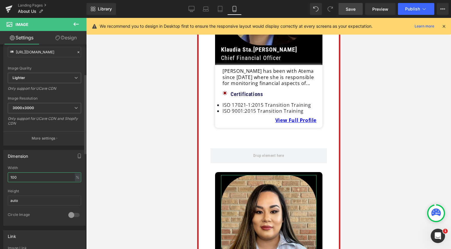
drag, startPoint x: 28, startPoint y: 175, endPoint x: 1, endPoint y: 175, distance: 27.1
click at [1, 175] on div "Dimension 100% Width 100 % % px auto Height auto 0 Circle Image" at bounding box center [44, 186] width 89 height 80
type input "80"
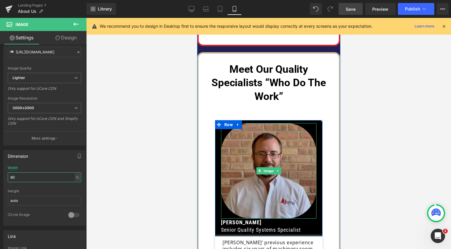
scroll to position [1196, 0]
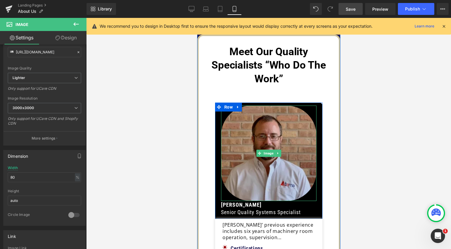
click at [281, 124] on img at bounding box center [268, 153] width 95 height 95
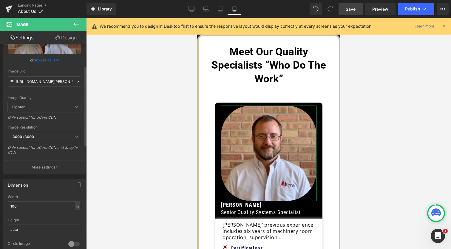
scroll to position [55, 0]
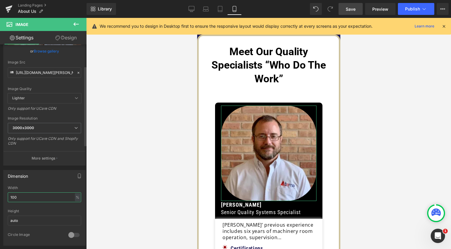
drag, startPoint x: 27, startPoint y: 196, endPoint x: 1, endPoint y: 196, distance: 25.7
click at [1, 196] on div "Dimension 100% Width 100 % % px auto Height auto 0 Circle Image" at bounding box center [44, 206] width 89 height 80
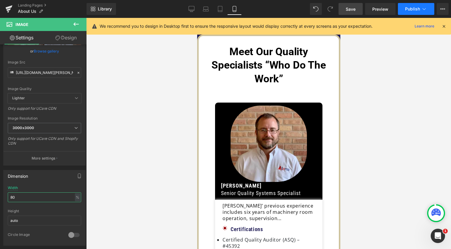
type input "80"
click at [411, 8] on span "Publish" at bounding box center [412, 9] width 15 height 5
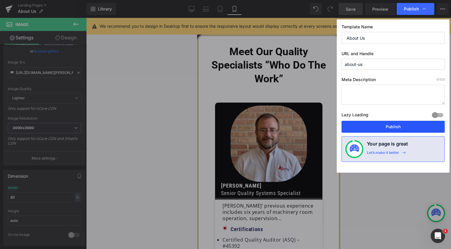
click at [396, 127] on button "Publish" at bounding box center [393, 127] width 103 height 12
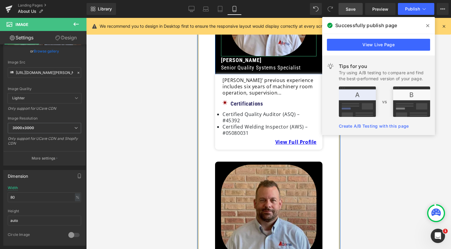
scroll to position [1330, 0]
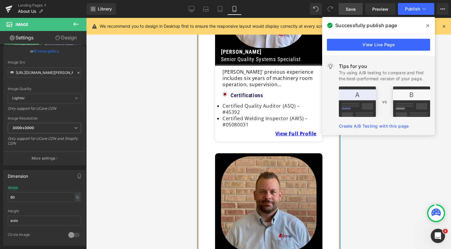
click at [276, 166] on img at bounding box center [268, 203] width 95 height 95
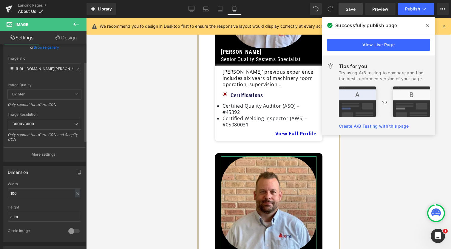
scroll to position [71, 0]
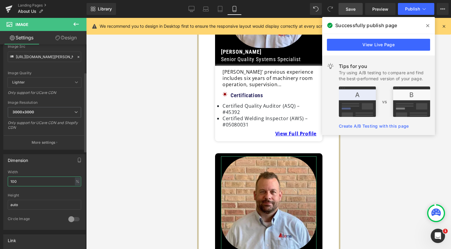
drag, startPoint x: 29, startPoint y: 180, endPoint x: 1, endPoint y: 180, distance: 28.1
click at [1, 180] on div "Dimension 100% Width 100 % % px auto Height auto 0 Circle Image" at bounding box center [44, 190] width 89 height 80
type input "80"
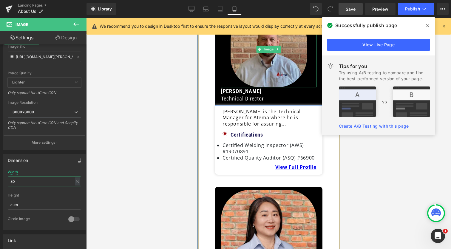
scroll to position [1490, 0]
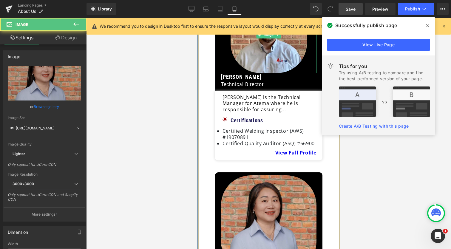
click at [270, 182] on img at bounding box center [268, 223] width 95 height 96
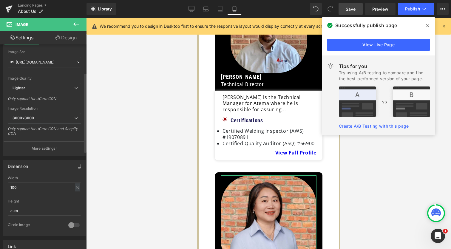
scroll to position [78, 0]
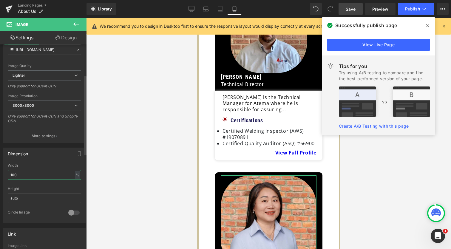
drag, startPoint x: 28, startPoint y: 175, endPoint x: 1, endPoint y: 175, distance: 27.1
click at [1, 175] on div "Dimension 100% Width 100 % % px auto Height auto 0 Circle Image" at bounding box center [44, 183] width 89 height 80
type input "80"
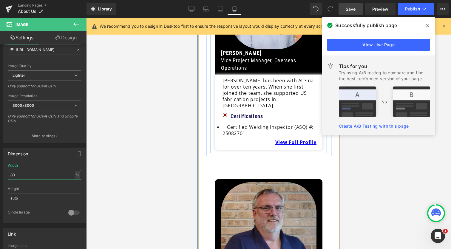
scroll to position [1698, 0]
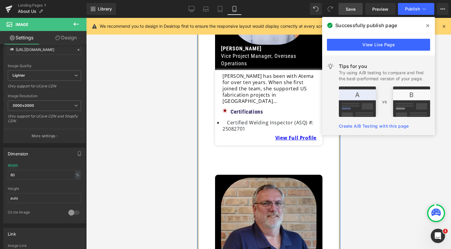
click at [263, 178] on img at bounding box center [268, 225] width 95 height 95
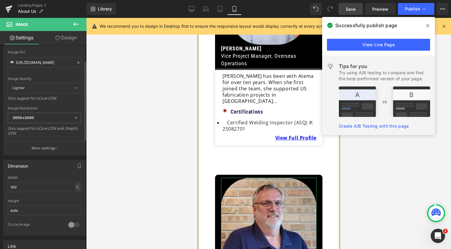
scroll to position [68, 0]
drag, startPoint x: 30, startPoint y: 186, endPoint x: 4, endPoint y: 186, distance: 26.9
click at [4, 186] on div "100% Width 100 % % px auto Height auto 0 Circle Image" at bounding box center [45, 204] width 82 height 60
type input "80"
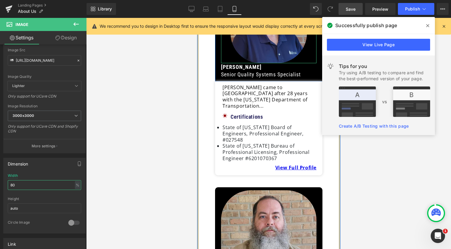
scroll to position [1902, 0]
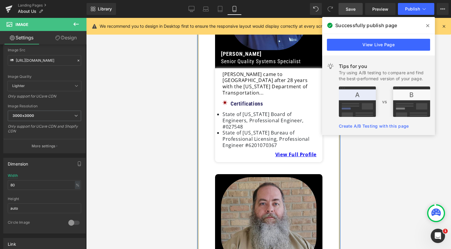
click at [284, 177] on img at bounding box center [268, 222] width 95 height 90
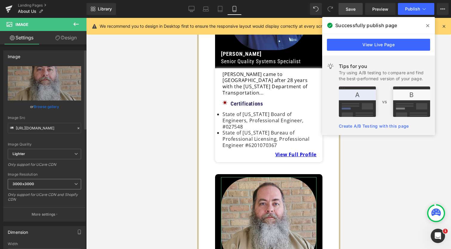
scroll to position [63, 0]
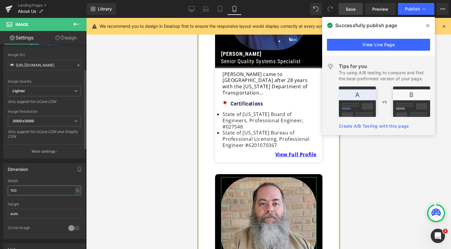
drag, startPoint x: 32, startPoint y: 189, endPoint x: 4, endPoint y: 188, distance: 28.3
click at [4, 188] on div "100% Width 100 % % px auto Height auto 0 Circle Image" at bounding box center [45, 209] width 82 height 60
type input "80"
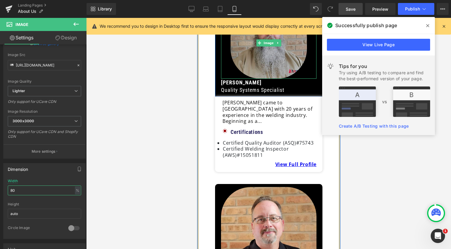
scroll to position [2076, 0]
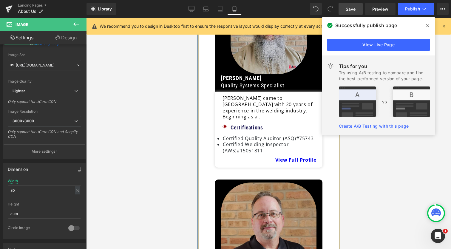
click at [285, 183] on img at bounding box center [268, 231] width 95 height 96
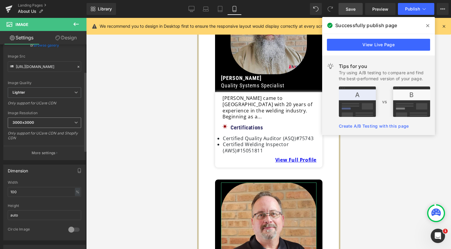
scroll to position [72, 0]
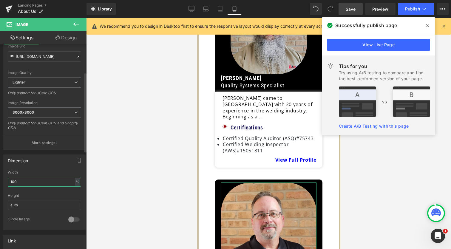
drag, startPoint x: 31, startPoint y: 181, endPoint x: 1, endPoint y: 180, distance: 30.8
click at [1, 181] on div "Dimension 100% Width 100 % % px auto Height auto 0 Circle Image" at bounding box center [44, 190] width 89 height 80
type input "80"
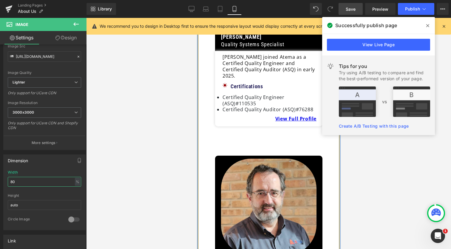
scroll to position [2338, 0]
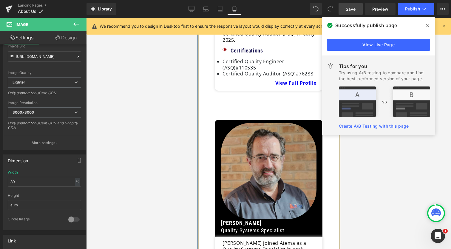
click at [271, 123] on img at bounding box center [268, 171] width 95 height 96
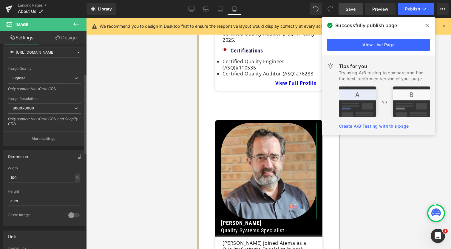
scroll to position [93, 0]
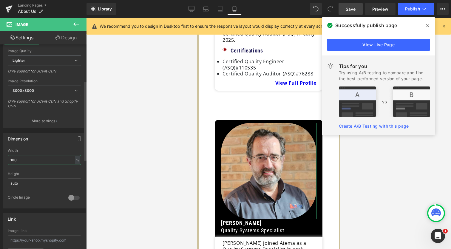
drag, startPoint x: 37, startPoint y: 160, endPoint x: 4, endPoint y: 160, distance: 33.1
click at [4, 160] on div "100% Width 100 % % px auto Height auto 0 Circle Image" at bounding box center [45, 179] width 82 height 60
type input "80"
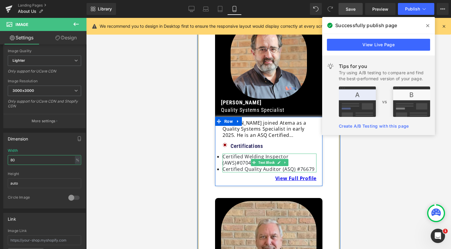
scroll to position [2457, 0]
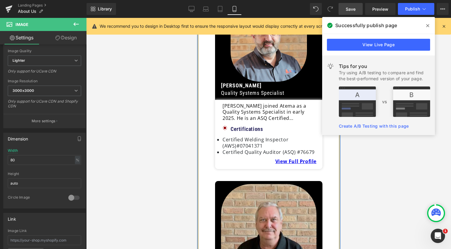
click at [278, 184] on img at bounding box center [268, 231] width 95 height 95
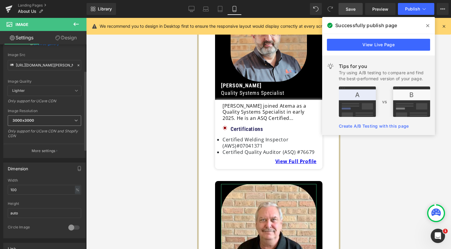
scroll to position [79, 0]
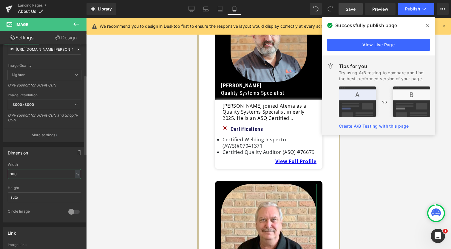
drag, startPoint x: 44, startPoint y: 176, endPoint x: 1, endPoint y: 176, distance: 43.3
click at [1, 176] on div "Dimension 100% Width 100 % % px auto Height auto 0 Circle Image" at bounding box center [44, 182] width 89 height 80
type input "1"
type input "80"
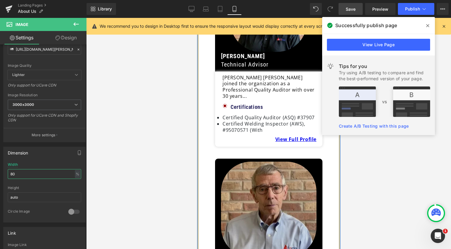
scroll to position [2675, 0]
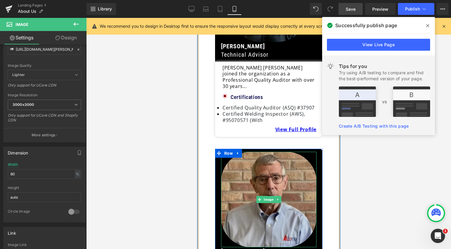
click at [268, 152] on img at bounding box center [268, 199] width 95 height 95
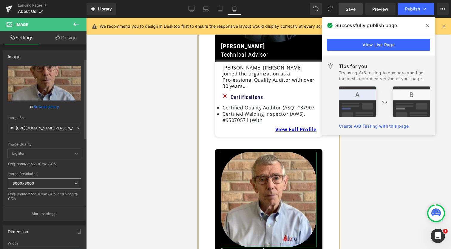
scroll to position [87, 0]
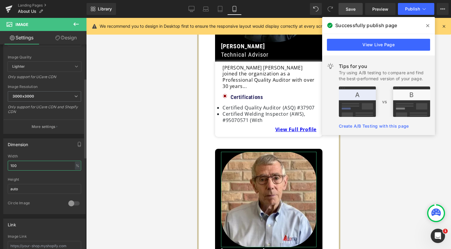
drag, startPoint x: 34, startPoint y: 167, endPoint x: 1, endPoint y: 167, distance: 33.7
click at [1, 167] on div "Dimension 100% Width 100 % % px auto Height auto 0 Circle Image" at bounding box center [44, 174] width 89 height 80
type input "80"
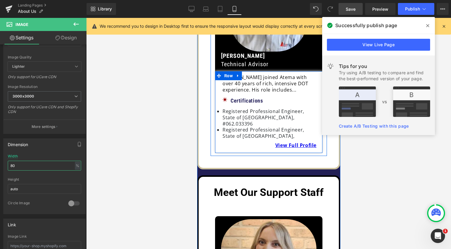
scroll to position [2867, 0]
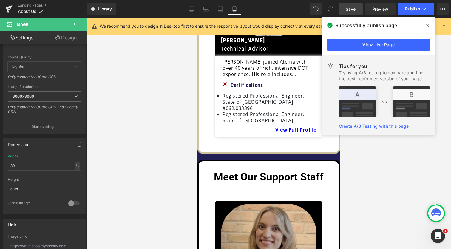
click at [271, 204] on img at bounding box center [268, 252] width 95 height 96
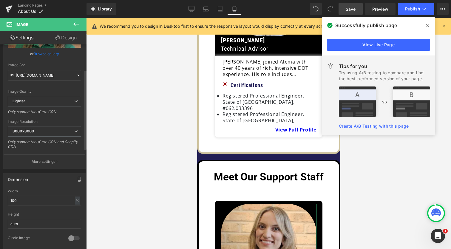
scroll to position [65, 0]
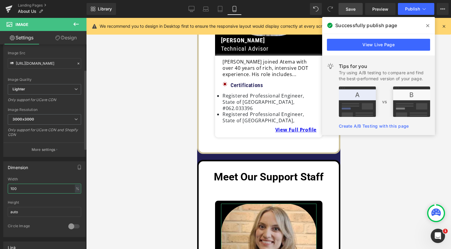
drag, startPoint x: 35, startPoint y: 189, endPoint x: 1, endPoint y: 187, distance: 34.3
click at [1, 187] on div "Dimension 100% Width 100 % % px auto Height auto 0 Circle Image" at bounding box center [44, 197] width 89 height 80
type input "80"
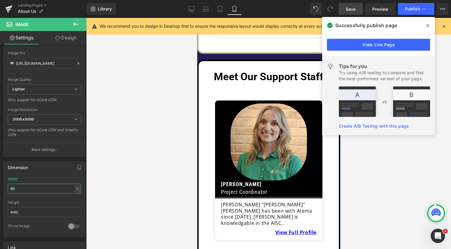
scroll to position [2973, 0]
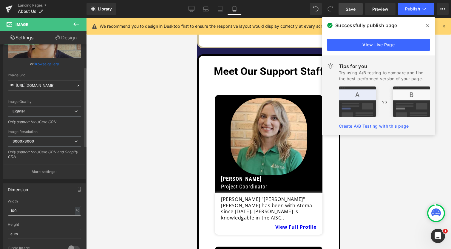
scroll to position [58, 0]
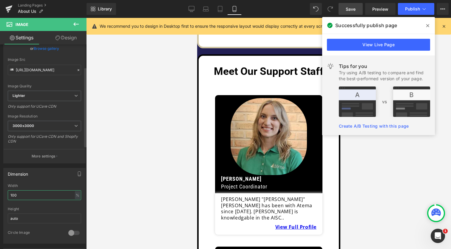
drag, startPoint x: 27, startPoint y: 192, endPoint x: 1, endPoint y: 192, distance: 26.3
click at [1, 192] on div "Dimension 100% Width 100 % % px auto Height auto 0 Circle Image" at bounding box center [44, 203] width 89 height 80
type input "80"
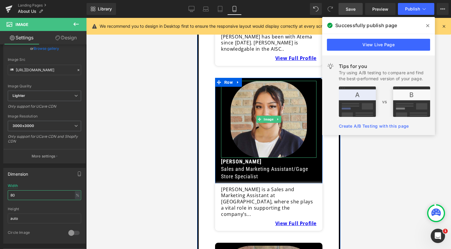
scroll to position [3162, 0]
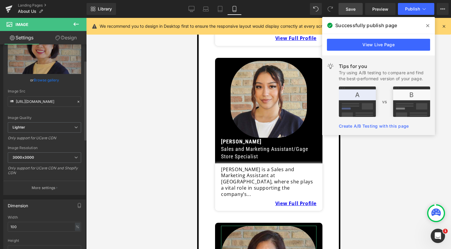
scroll to position [50, 0]
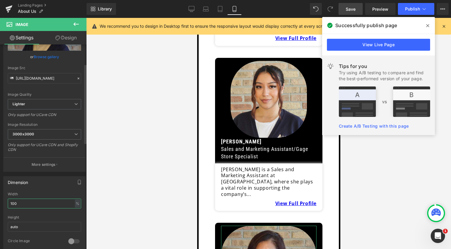
drag, startPoint x: 31, startPoint y: 201, endPoint x: 1, endPoint y: 200, distance: 30.7
click at [1, 201] on div "Dimension 100% Width 100 % % px auto Height auto 0 Circle Image" at bounding box center [44, 212] width 89 height 80
type input "80"
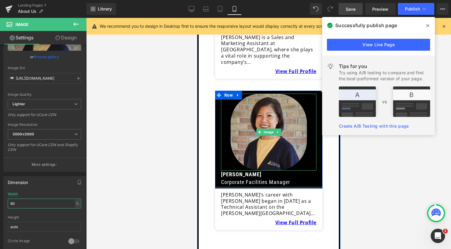
scroll to position [3295, 0]
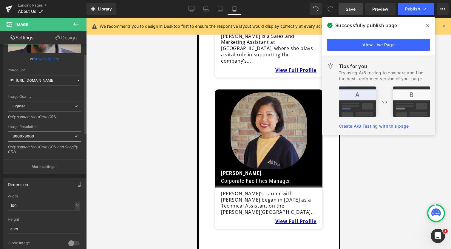
scroll to position [53, 0]
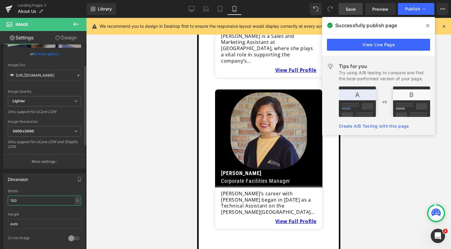
drag, startPoint x: 25, startPoint y: 201, endPoint x: 1, endPoint y: 201, distance: 24.8
click at [1, 201] on div "Dimension 100% Width 100 % % px auto Height auto 0 Circle Image" at bounding box center [44, 209] width 89 height 80
type input "80"
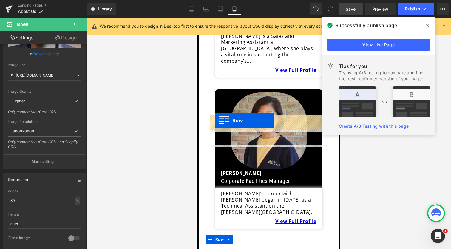
drag, startPoint x: 213, startPoint y: 135, endPoint x: 215, endPoint y: 121, distance: 14.7
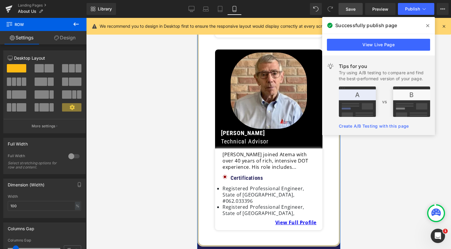
scroll to position [2755, 0]
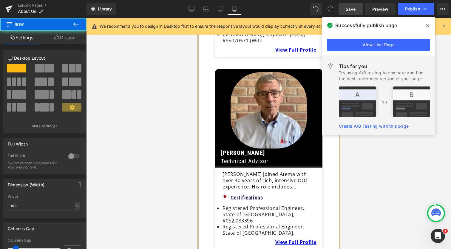
click at [74, 40] on link "Design" at bounding box center [64, 37] width 43 height 13
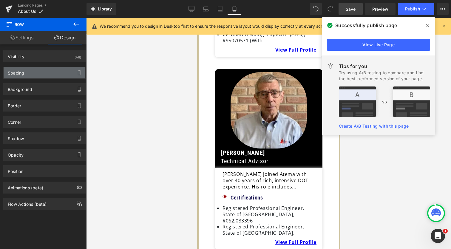
click at [46, 73] on div "Spacing" at bounding box center [45, 72] width 82 height 11
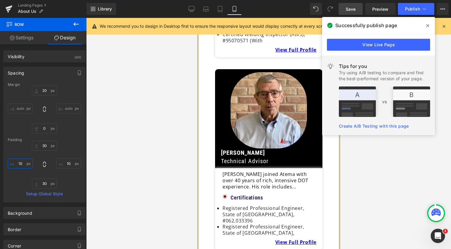
click at [25, 164] on input "10" at bounding box center [20, 164] width 25 height 10
type input "10"
click at [20, 109] on input "auto" at bounding box center [20, 109] width 25 height 10
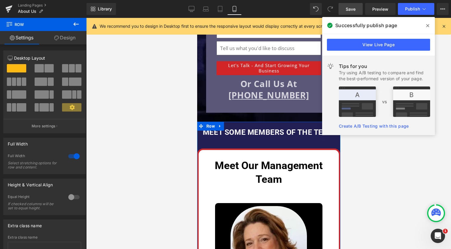
scroll to position [237, 0]
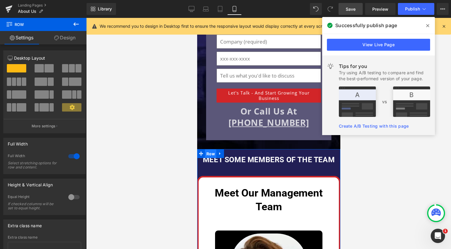
click at [211, 154] on span "Row" at bounding box center [210, 153] width 11 height 9
click at [67, 36] on link "Design" at bounding box center [64, 37] width 43 height 13
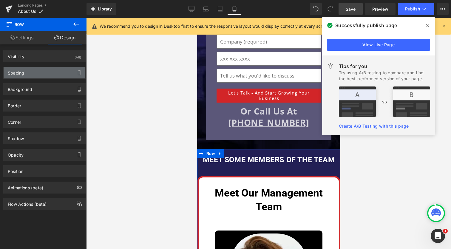
click at [35, 71] on div "Spacing" at bounding box center [45, 72] width 82 height 11
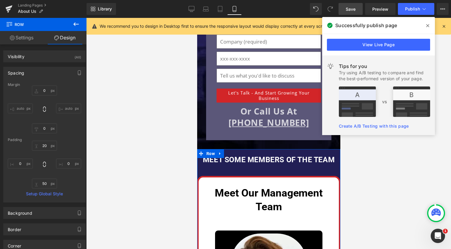
click at [19, 111] on input "auto" at bounding box center [20, 109] width 25 height 10
drag, startPoint x: 19, startPoint y: 111, endPoint x: 38, endPoint y: 149, distance: 42.3
click at [19, 111] on input "auto" at bounding box center [20, 109] width 25 height 10
click at [44, 109] on icon at bounding box center [44, 109] width 6 height 6
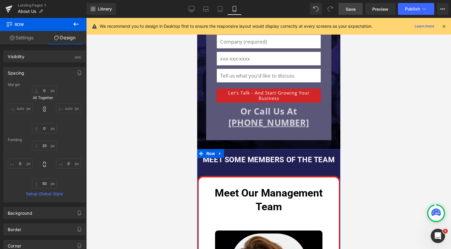
click at [43, 110] on icon at bounding box center [44, 109] width 3 height 5
click at [13, 109] on input "auto" at bounding box center [20, 109] width 25 height 10
click at [209, 152] on span "Row" at bounding box center [210, 153] width 11 height 9
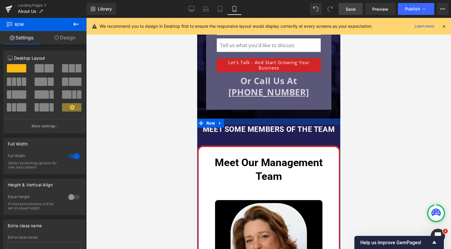
scroll to position [269, 0]
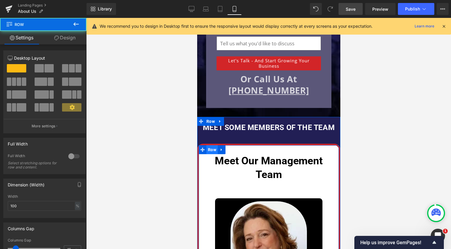
click at [210, 147] on span "Row" at bounding box center [211, 150] width 11 height 9
click at [70, 37] on link "Design" at bounding box center [64, 37] width 43 height 13
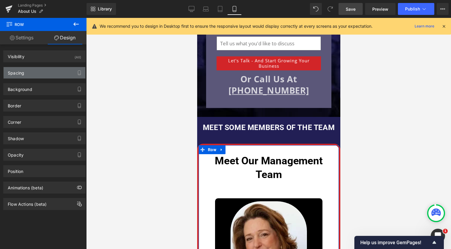
click at [50, 73] on div "Spacing" at bounding box center [45, 72] width 82 height 11
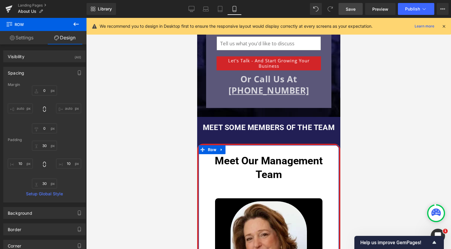
click at [17, 110] on input "auto" at bounding box center [20, 109] width 25 height 10
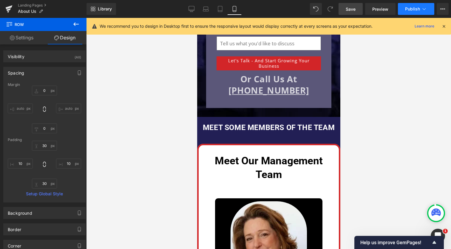
click at [411, 11] on button "Publish" at bounding box center [416, 9] width 36 height 12
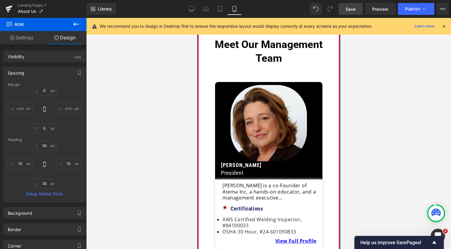
scroll to position [416, 0]
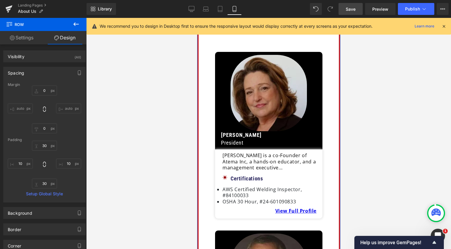
click at [274, 104] on img at bounding box center [268, 93] width 76 height 76
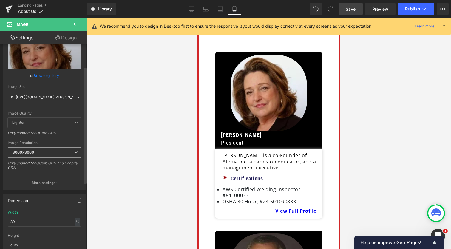
scroll to position [42, 0]
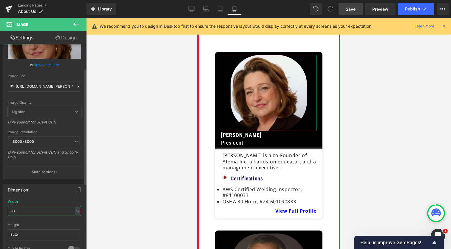
drag, startPoint x: 53, startPoint y: 210, endPoint x: 6, endPoint y: 210, distance: 47.7
click at [6, 210] on div "80% Width 80 % % px auto Height auto 0 Circle Image" at bounding box center [45, 230] width 82 height 60
type input "60"
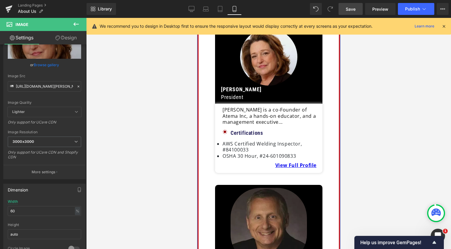
click at [264, 198] on img at bounding box center [268, 226] width 76 height 76
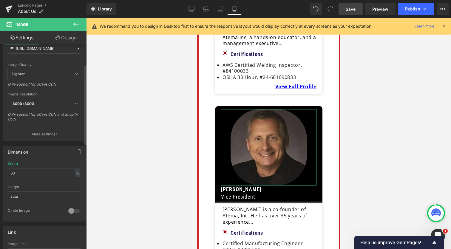
scroll to position [91, 0]
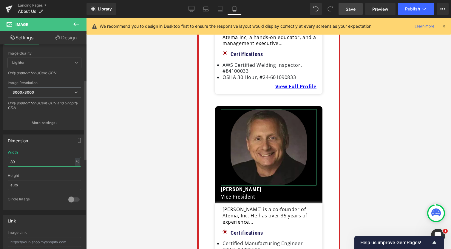
drag, startPoint x: 24, startPoint y: 163, endPoint x: 5, endPoint y: 163, distance: 18.8
click at [5, 163] on div "80% Width 80 % % px auto Height auto 0 Circle Image" at bounding box center [45, 180] width 82 height 60
type input "60"
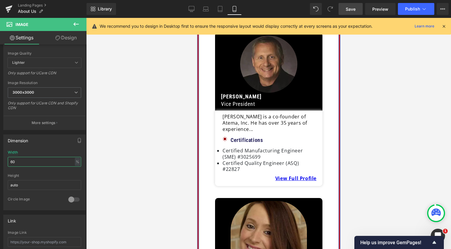
scroll to position [605, 0]
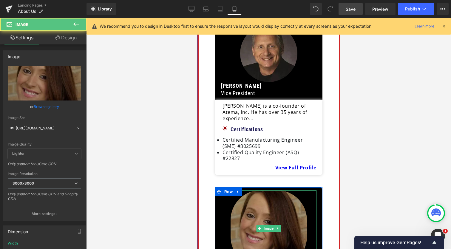
click at [263, 207] on img at bounding box center [268, 228] width 76 height 76
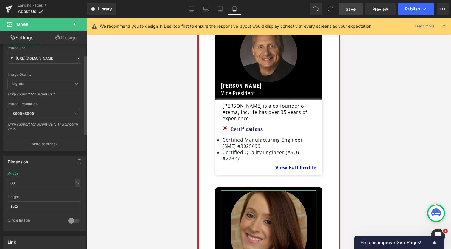
scroll to position [78, 0]
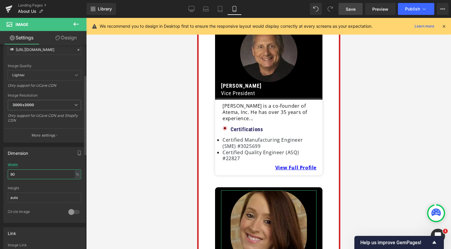
drag, startPoint x: 33, startPoint y: 175, endPoint x: 15, endPoint y: 175, distance: 17.9
click at [15, 175] on input "80" at bounding box center [44, 174] width 73 height 10
type input "8"
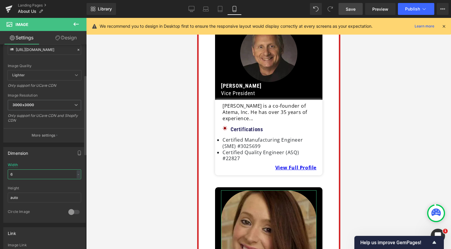
type input "60"
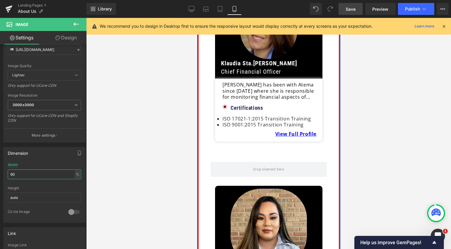
scroll to position [831, 0]
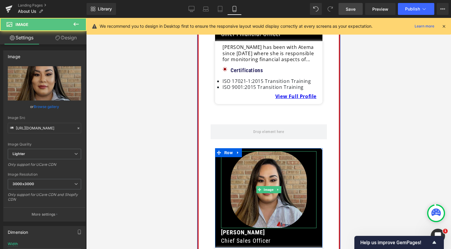
click at [253, 160] on img at bounding box center [268, 189] width 76 height 77
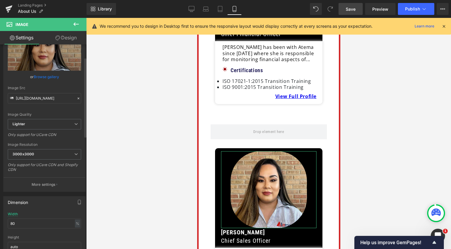
scroll to position [33, 0]
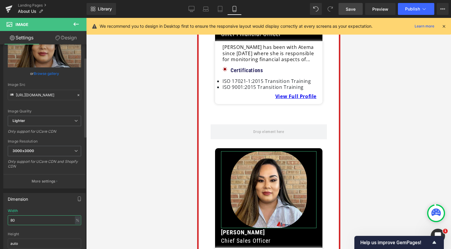
drag, startPoint x: 24, startPoint y: 218, endPoint x: 3, endPoint y: 217, distance: 21.2
click at [3, 218] on div "Dimension 80% Width 80 % % px auto Height auto 0 Circle Image" at bounding box center [44, 229] width 89 height 80
type input "60"
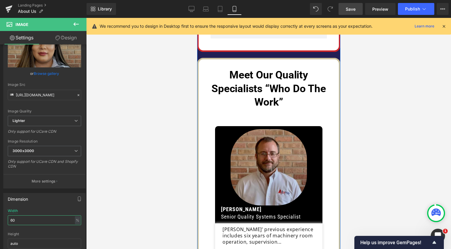
scroll to position [1121, 0]
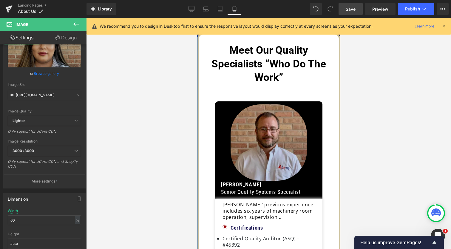
click at [273, 113] on img at bounding box center [268, 142] width 76 height 76
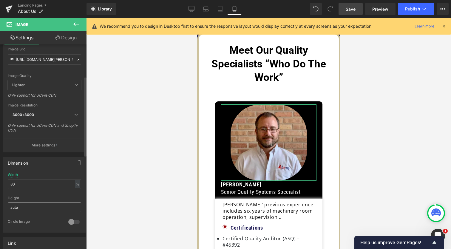
scroll to position [82, 0]
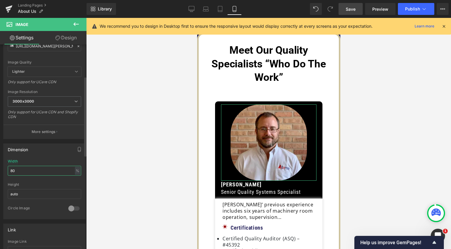
drag, startPoint x: 24, startPoint y: 172, endPoint x: 1, endPoint y: 170, distance: 24.0
click at [1, 170] on div "Dimension 80% Width 80 % % px auto Height auto 0 Circle Image" at bounding box center [44, 179] width 89 height 80
type input "60"
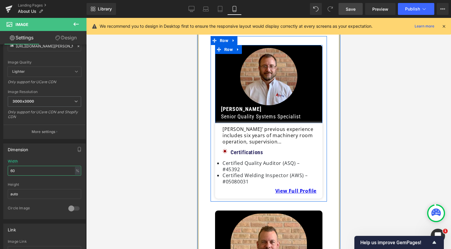
scroll to position [1231, 0]
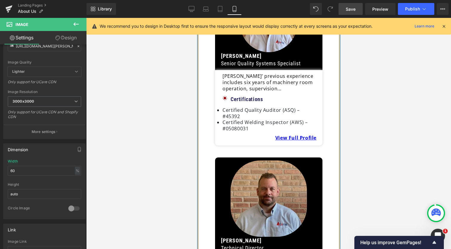
click at [269, 169] on img at bounding box center [268, 199] width 76 height 76
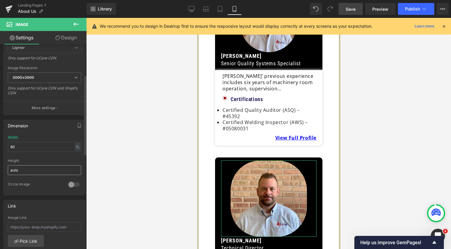
scroll to position [117, 0]
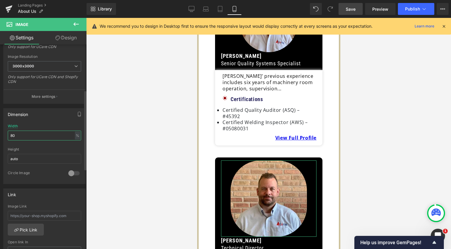
drag, startPoint x: 24, startPoint y: 133, endPoint x: 1, endPoint y: 133, distance: 23.6
click at [1, 133] on div "Dimension 80% Width 80 % % px auto Height auto 0 Circle Image" at bounding box center [44, 144] width 89 height 80
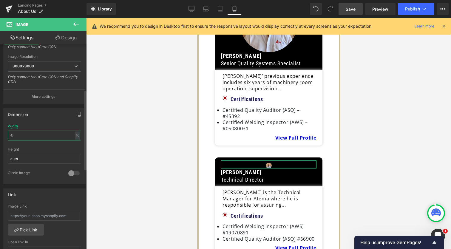
type input "60"
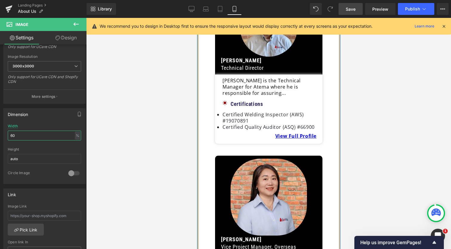
scroll to position [1418, 0]
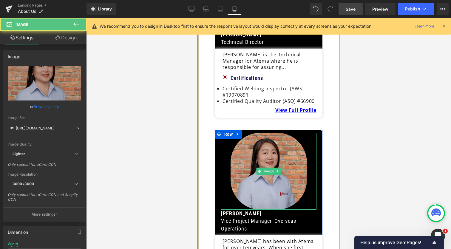
click at [271, 133] on img at bounding box center [268, 171] width 76 height 77
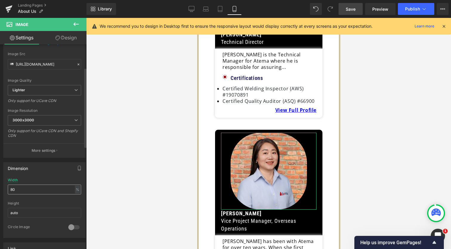
scroll to position [76, 0]
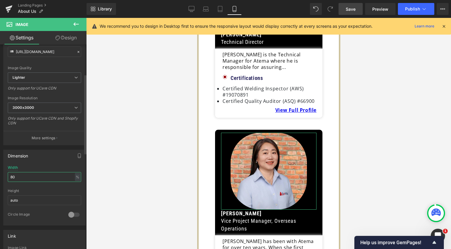
drag, startPoint x: 28, startPoint y: 173, endPoint x: 1, endPoint y: 173, distance: 27.7
click at [1, 173] on div "Dimension 80% Width 80 % % px auto Height auto 0 Circle Image" at bounding box center [44, 185] width 89 height 80
drag, startPoint x: 28, startPoint y: 175, endPoint x: 1, endPoint y: 174, distance: 27.5
click at [1, 175] on div "Dimension 80% Width 80 % % px auto Height auto 0 Circle Image" at bounding box center [44, 185] width 89 height 80
type input "60"
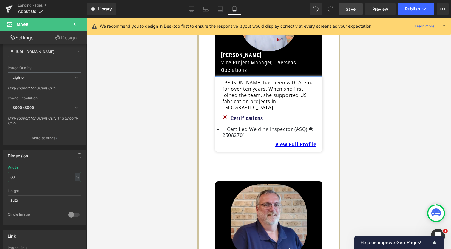
scroll to position [1559, 0]
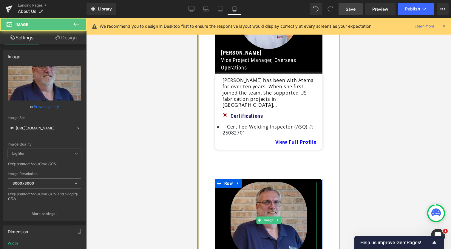
click at [250, 182] on img at bounding box center [268, 220] width 76 height 76
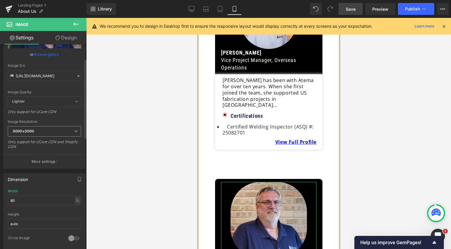
scroll to position [55, 0]
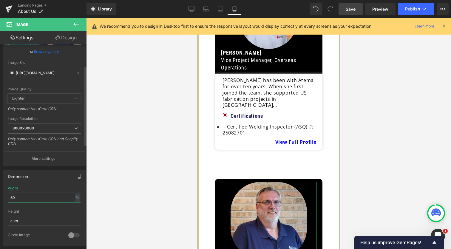
drag, startPoint x: 28, startPoint y: 199, endPoint x: 1, endPoint y: 196, distance: 27.6
click at [1, 196] on div "Dimension 80% Width 80 % % px auto Height auto 0 Circle Image" at bounding box center [44, 206] width 89 height 80
type input "60"
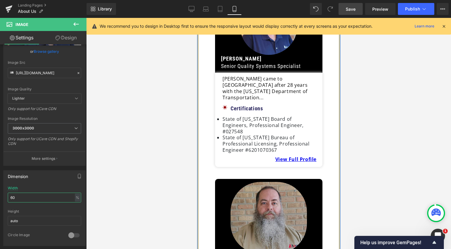
scroll to position [1747, 0]
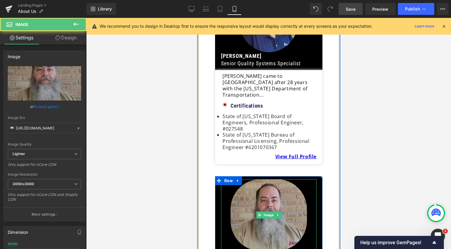
click at [276, 179] on img at bounding box center [268, 215] width 76 height 72
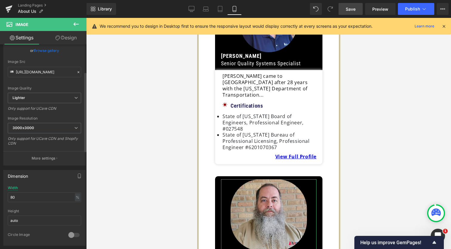
scroll to position [71, 0]
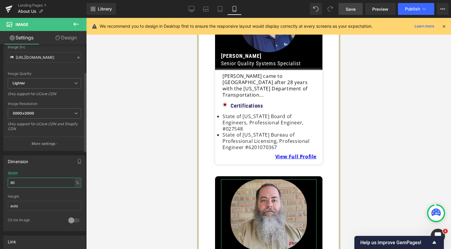
drag, startPoint x: 24, startPoint y: 183, endPoint x: 1, endPoint y: 183, distance: 23.0
click at [1, 183] on div "Dimension 80% Width 80 % % px auto Height auto 0 Circle Image" at bounding box center [44, 191] width 89 height 80
type input "60"
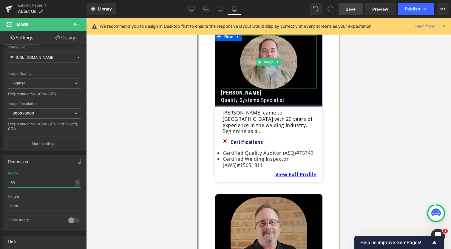
scroll to position [1893, 0]
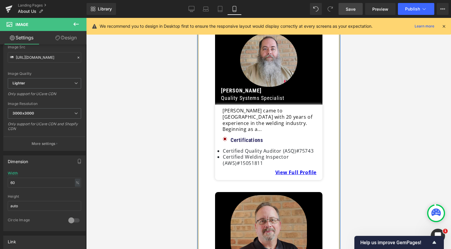
click at [262, 195] on img at bounding box center [268, 233] width 76 height 77
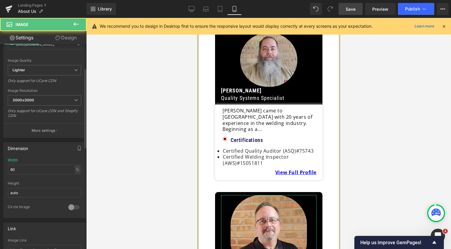
scroll to position [101, 0]
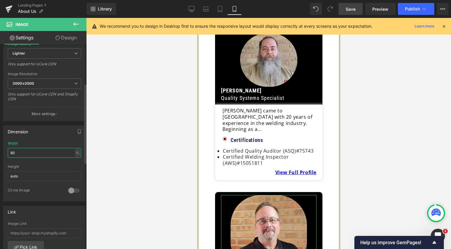
drag, startPoint x: 34, startPoint y: 154, endPoint x: 1, endPoint y: 149, distance: 33.5
click at [1, 149] on div "Dimension 80% Width 80 % % px auto Height auto 0 Circle Image" at bounding box center [44, 161] width 89 height 80
type input "60"
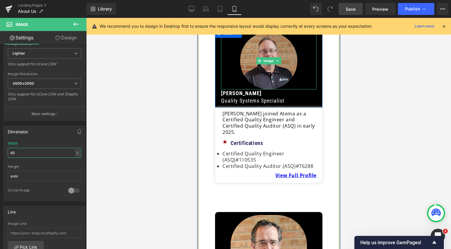
scroll to position [2074, 0]
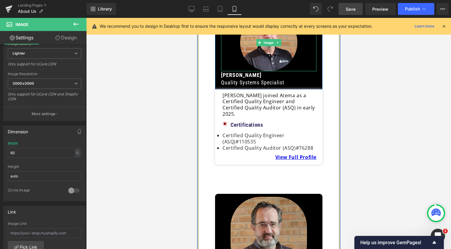
click at [268, 197] on img at bounding box center [268, 235] width 76 height 77
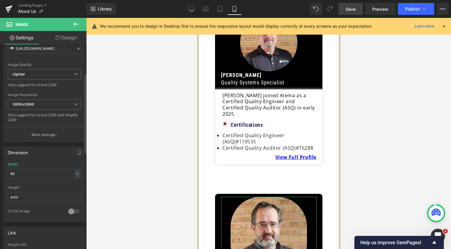
scroll to position [96, 0]
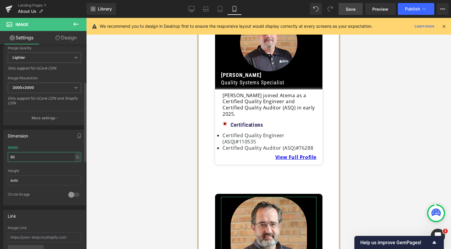
click at [1, 158] on div "Dimension 80% Width 80 % % px auto Height auto 0 Circle Image" at bounding box center [44, 165] width 89 height 80
type input "60"
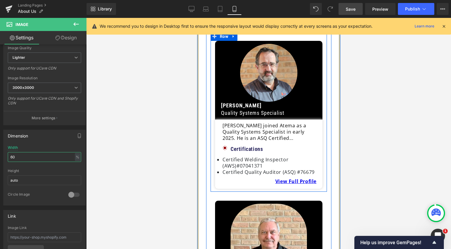
scroll to position [2238, 0]
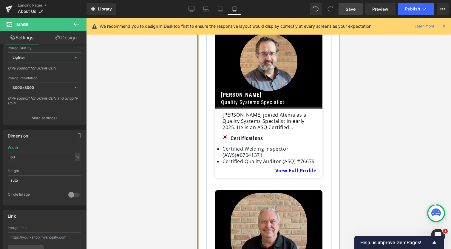
click at [275, 193] on div "Image" at bounding box center [268, 231] width 95 height 76
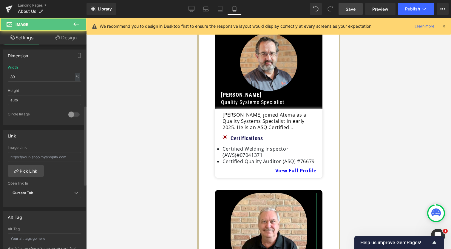
scroll to position [188, 0]
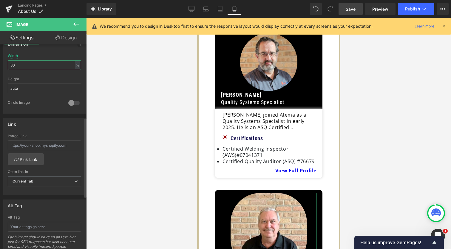
drag, startPoint x: 25, startPoint y: 65, endPoint x: 1, endPoint y: 65, distance: 24.5
click at [1, 65] on div "Dimension 80% Width 80 % % px auto Height auto 0 Circle Image" at bounding box center [44, 73] width 89 height 80
type input "60"
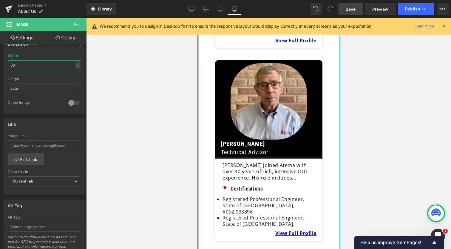
scroll to position [2478, 0]
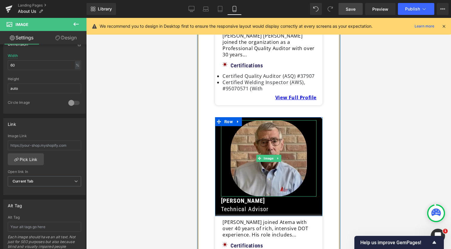
click at [278, 120] on img at bounding box center [268, 158] width 76 height 76
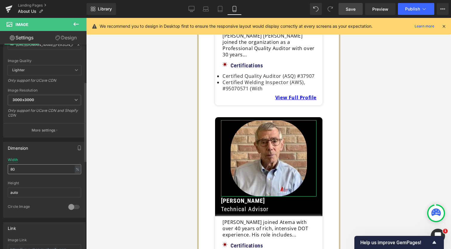
scroll to position [96, 0]
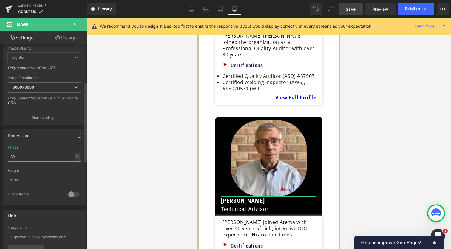
drag, startPoint x: 22, startPoint y: 158, endPoint x: 1, endPoint y: 158, distance: 21.2
click at [1, 158] on div "Dimension 80% Width 80 % % px auto Height auto 0 Circle Image" at bounding box center [44, 165] width 89 height 80
type input "60"
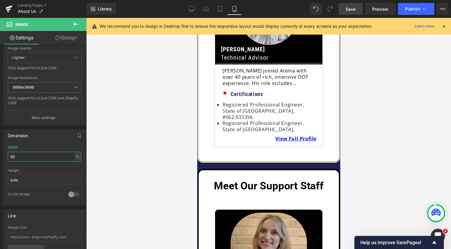
scroll to position [2616, 0]
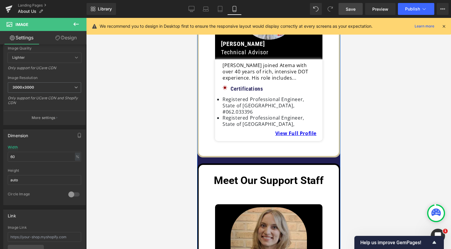
click at [268, 207] on img at bounding box center [268, 245] width 76 height 77
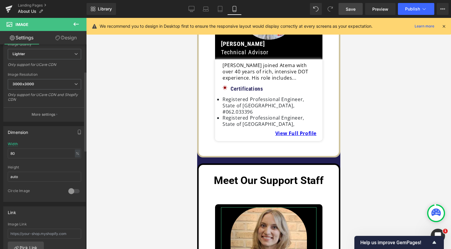
scroll to position [126, 0]
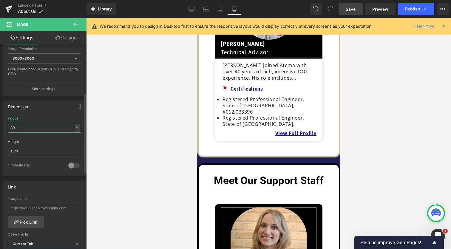
drag, startPoint x: 23, startPoint y: 126, endPoint x: 1, endPoint y: 126, distance: 22.1
click at [1, 126] on div "Dimension 80% Width 80 % % px auto Height auto 0 Circle Image" at bounding box center [44, 136] width 89 height 80
type input "60"
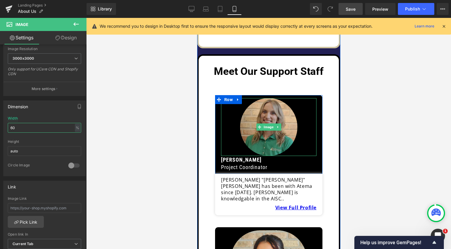
scroll to position [2744, 0]
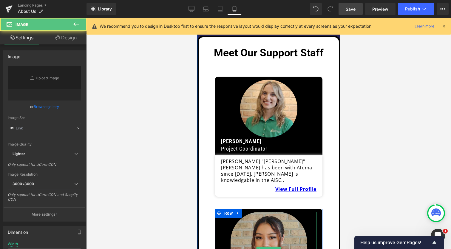
click at [275, 212] on img at bounding box center [268, 250] width 76 height 77
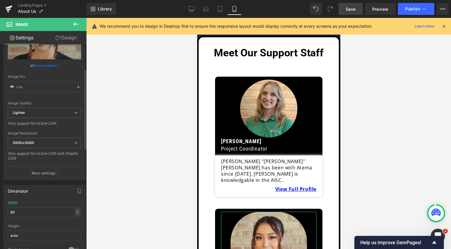
scroll to position [65, 0]
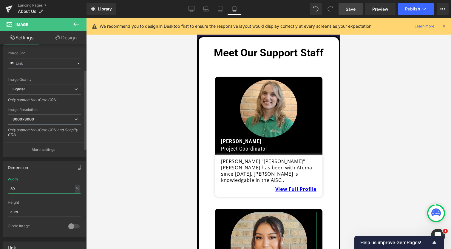
click at [31, 193] on input "80" at bounding box center [44, 189] width 73 height 10
drag, startPoint x: 31, startPoint y: 191, endPoint x: 1, endPoint y: 191, distance: 30.1
click at [1, 191] on div "Dimension 80% Width 80 % % px auto Height auto 0 Circle Image" at bounding box center [44, 197] width 89 height 80
drag, startPoint x: 22, startPoint y: 186, endPoint x: 1, endPoint y: 185, distance: 21.9
click at [1, 185] on div "Dimension 80% Width 80 % % px auto Height auto 0 Circle Image" at bounding box center [44, 197] width 89 height 80
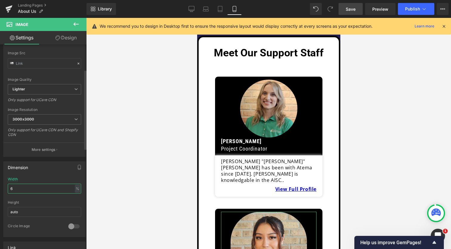
type input "60"
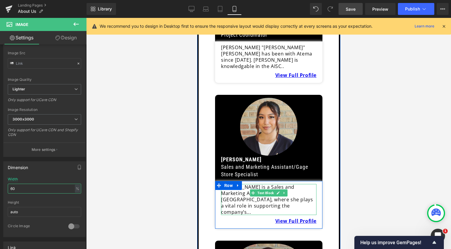
scroll to position [2892, 0]
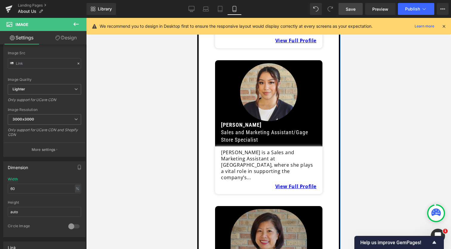
click at [267, 209] on img at bounding box center [268, 247] width 76 height 77
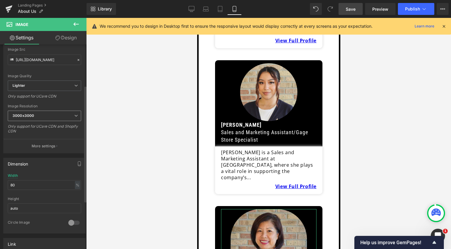
scroll to position [72, 0]
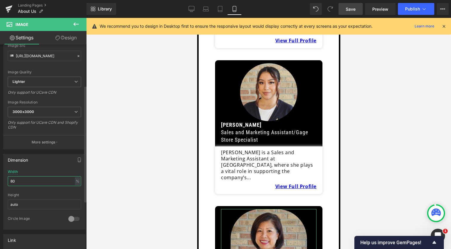
drag, startPoint x: 42, startPoint y: 183, endPoint x: 1, endPoint y: 183, distance: 41.5
click at [1, 183] on div "Dimension 80% Width 80 % % px auto Height auto 0 Circle Image" at bounding box center [44, 189] width 89 height 80
drag, startPoint x: 30, startPoint y: 181, endPoint x: 2, endPoint y: 181, distance: 28.6
click at [2, 181] on div "Dimension 80% Width 80 % % px auto Height auto 0 Circle Image" at bounding box center [44, 189] width 89 height 80
type input "60"
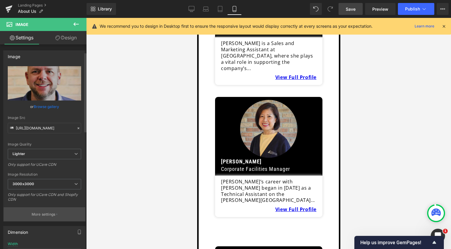
scroll to position [41, 0]
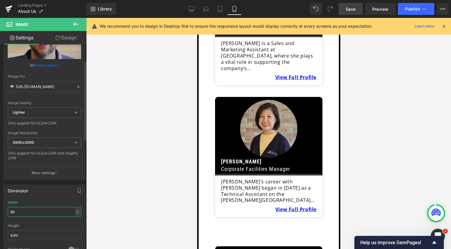
drag, startPoint x: 28, startPoint y: 211, endPoint x: 1, endPoint y: 211, distance: 27.4
click at [1, 211] on div "Dimension 80% Width 80 % % px auto Height auto 0 Circle Image" at bounding box center [44, 220] width 89 height 80
type input "60"
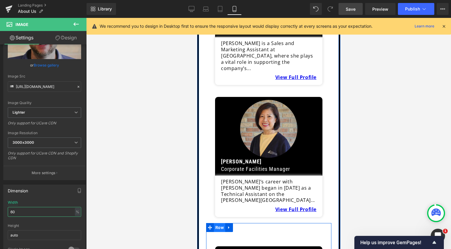
click at [219, 223] on span "Row" at bounding box center [219, 227] width 11 height 9
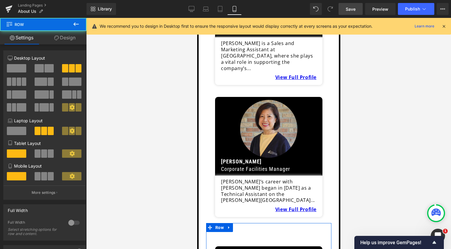
click at [72, 38] on link "Design" at bounding box center [64, 37] width 43 height 13
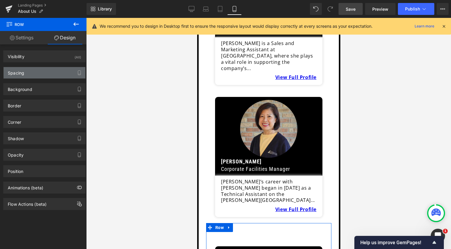
click at [48, 74] on div "Spacing" at bounding box center [45, 72] width 82 height 11
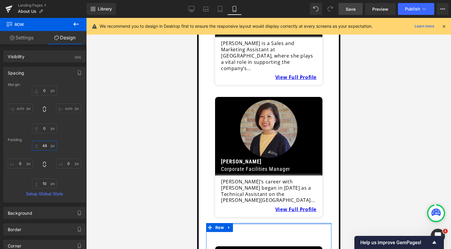
drag, startPoint x: 47, startPoint y: 148, endPoint x: 27, endPoint y: 147, distance: 20.3
click at [27, 147] on div "48 0 10 0" at bounding box center [44, 165] width 73 height 48
click at [44, 147] on input "48" at bounding box center [44, 146] width 25 height 10
type input "8"
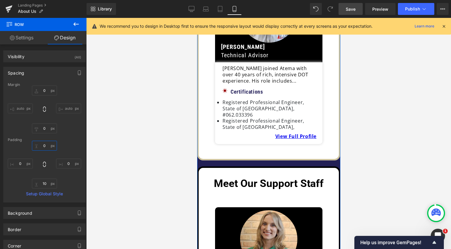
scroll to position [2612, 0]
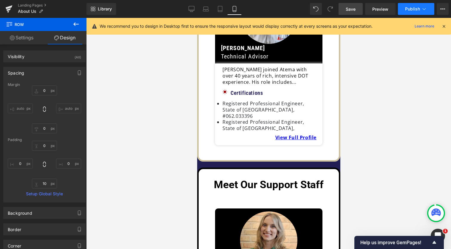
click at [415, 10] on span "Publish" at bounding box center [412, 9] width 15 height 5
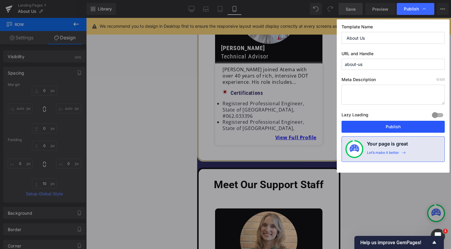
click at [394, 127] on button "Publish" at bounding box center [393, 127] width 103 height 12
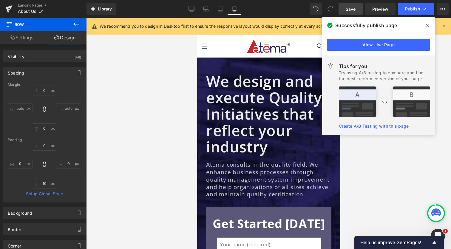
scroll to position [-1, 0]
click at [248, 125] on div "We design and execute Quality Initiatives that reflect your industry" at bounding box center [268, 114] width 125 height 82
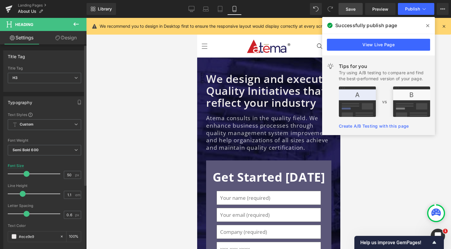
drag, startPoint x: 34, startPoint y: 174, endPoint x: 27, endPoint y: 173, distance: 6.9
click at [27, 173] on span at bounding box center [27, 174] width 6 height 6
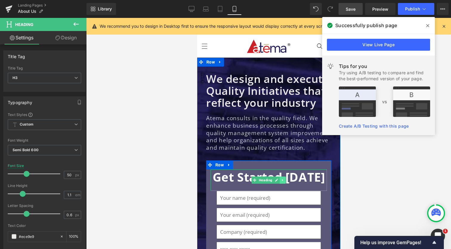
click at [282, 178] on icon at bounding box center [282, 180] width 3 height 4
click at [252, 179] on link "Heading" at bounding box center [253, 180] width 22 height 7
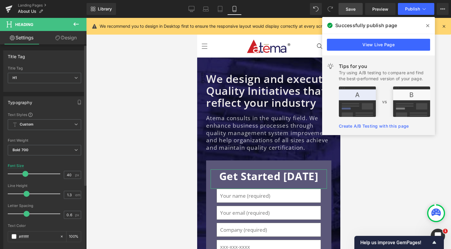
drag, startPoint x: 29, startPoint y: 173, endPoint x: 26, endPoint y: 172, distance: 3.1
click at [26, 172] on span at bounding box center [25, 174] width 6 height 6
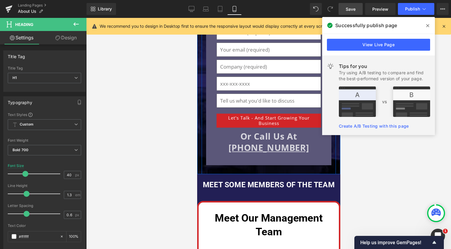
scroll to position [167, 0]
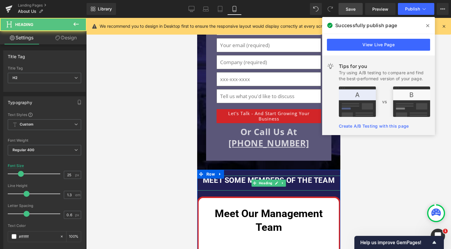
click at [265, 179] on div "Meet some members of the team Heading" at bounding box center [268, 183] width 143 height 15
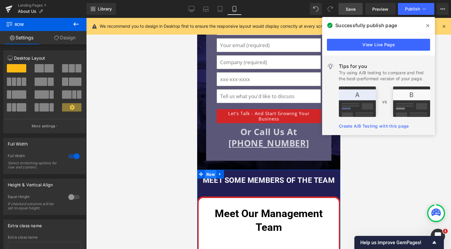
click at [210, 172] on span "Row" at bounding box center [210, 174] width 11 height 9
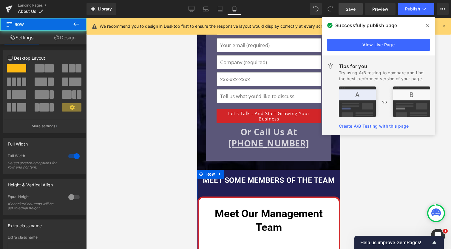
click at [68, 41] on link "Design" at bounding box center [64, 37] width 43 height 13
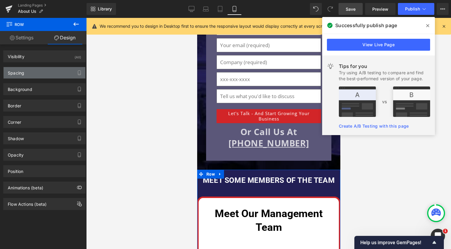
click at [45, 75] on div "Spacing" at bounding box center [45, 72] width 82 height 11
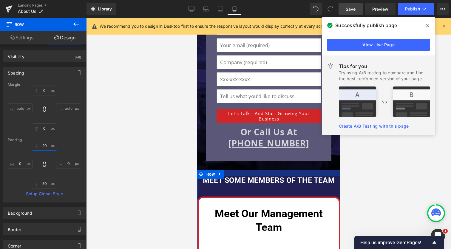
click at [45, 145] on input "text" at bounding box center [44, 146] width 25 height 10
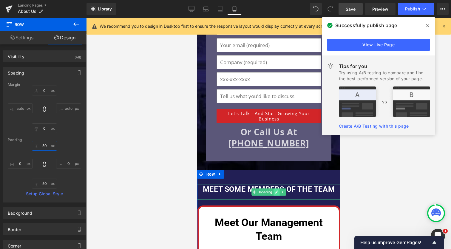
type input "50"
click at [277, 190] on icon at bounding box center [276, 192] width 3 height 4
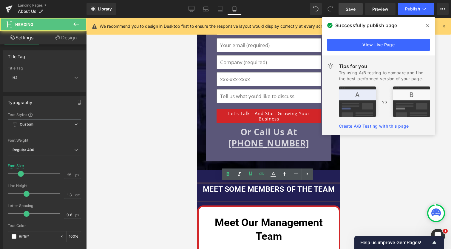
click at [286, 189] on b "Meet some members of the team" at bounding box center [269, 189] width 132 height 9
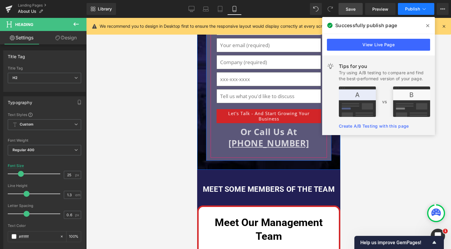
click at [409, 10] on span "Publish" at bounding box center [412, 9] width 15 height 5
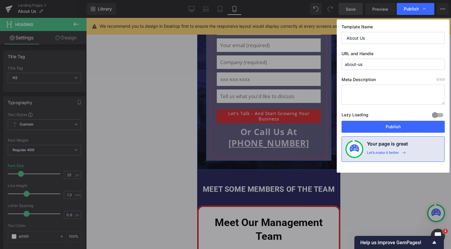
click at [409, 10] on span "Publish" at bounding box center [411, 8] width 15 height 5
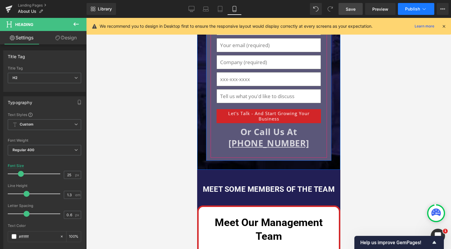
click at [409, 10] on span "Publish" at bounding box center [412, 9] width 15 height 5
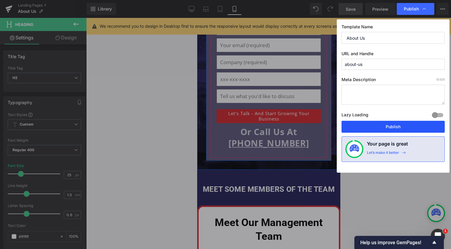
click at [407, 127] on button "Publish" at bounding box center [393, 127] width 103 height 12
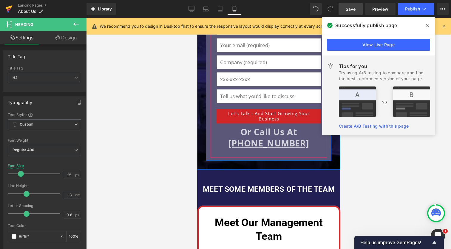
click at [8, 9] on icon at bounding box center [9, 9] width 4 height 3
